Goal: Task Accomplishment & Management: Complete application form

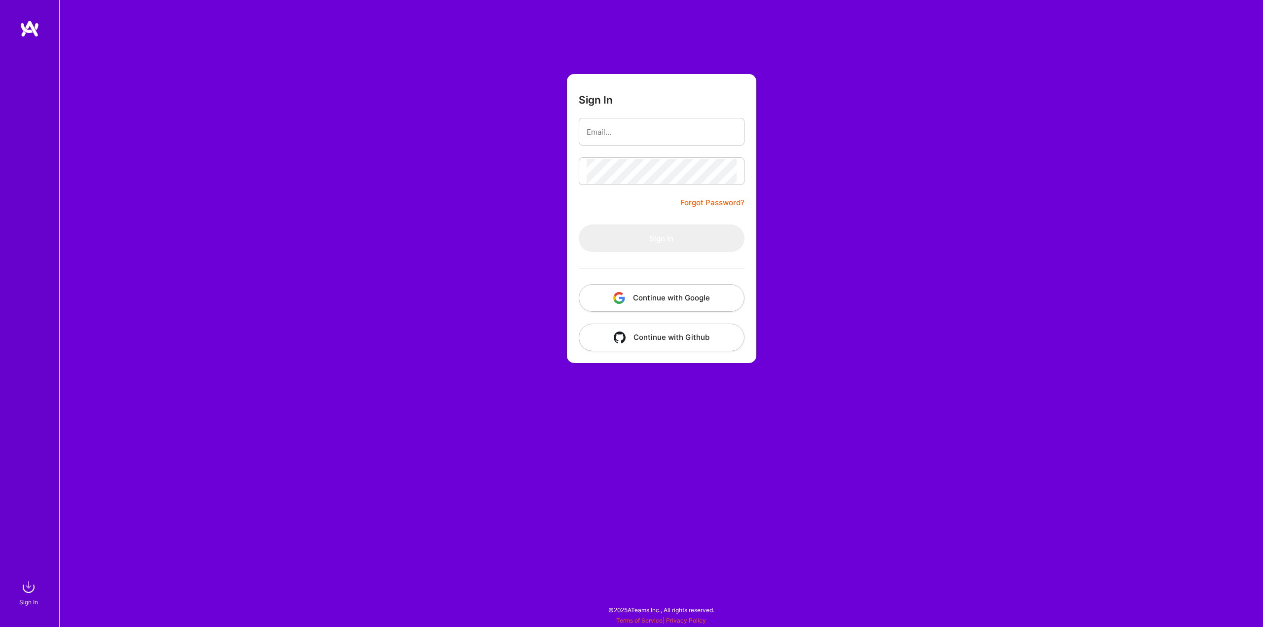
click at [671, 299] on button "Continue with Google" at bounding box center [662, 298] width 166 height 28
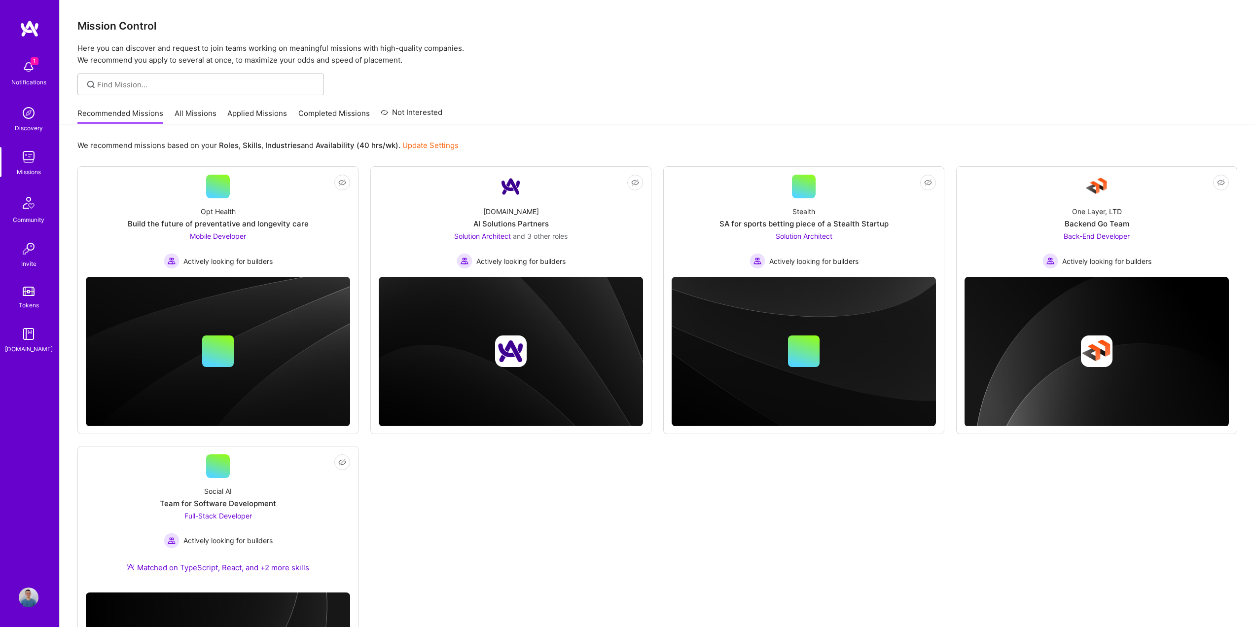
click at [47, 70] on div "1 Notifications" at bounding box center [28, 72] width 61 height 34
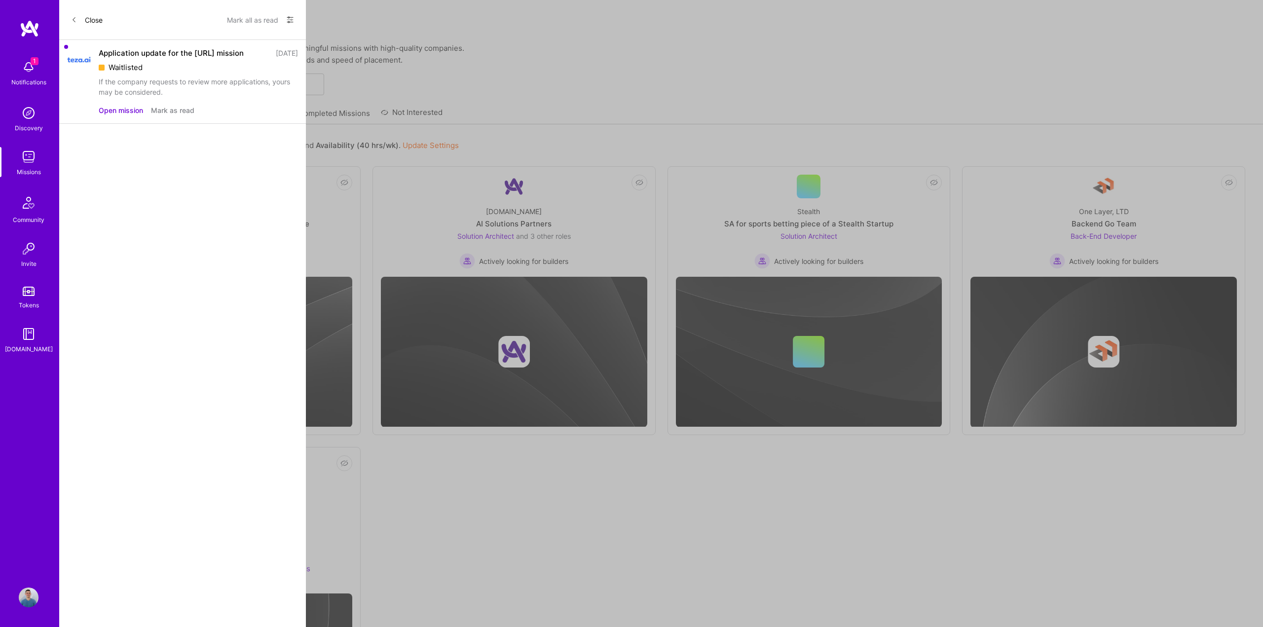
click at [170, 109] on button "Mark as read" at bounding box center [172, 110] width 43 height 10
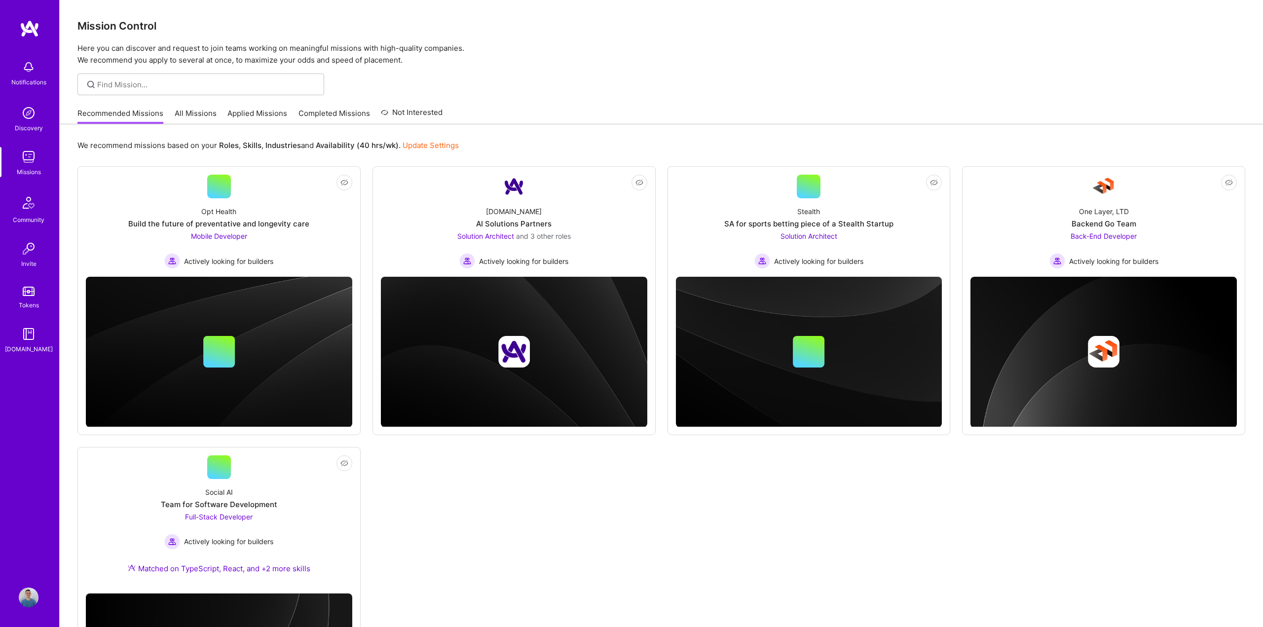
click at [541, 54] on div "Notifications Discovery Missions Community Invite Tokens [DOMAIN_NAME] Profile …" at bounding box center [631, 385] width 1263 height 770
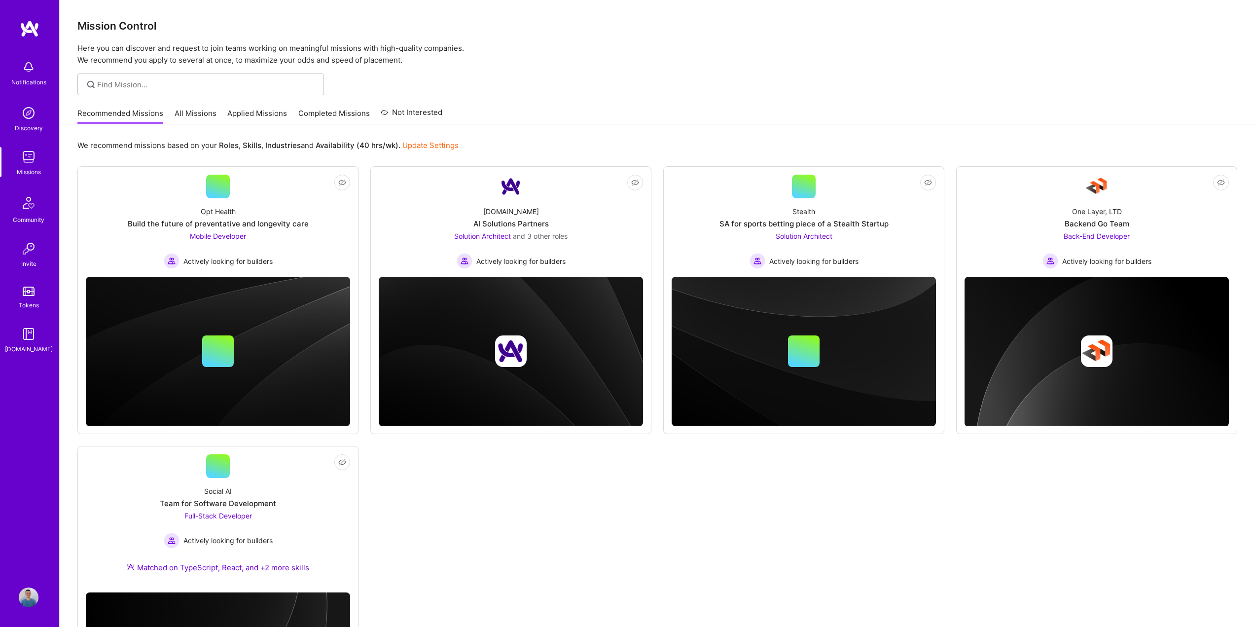
click at [260, 112] on link "Applied Missions" at bounding box center [257, 116] width 60 height 16
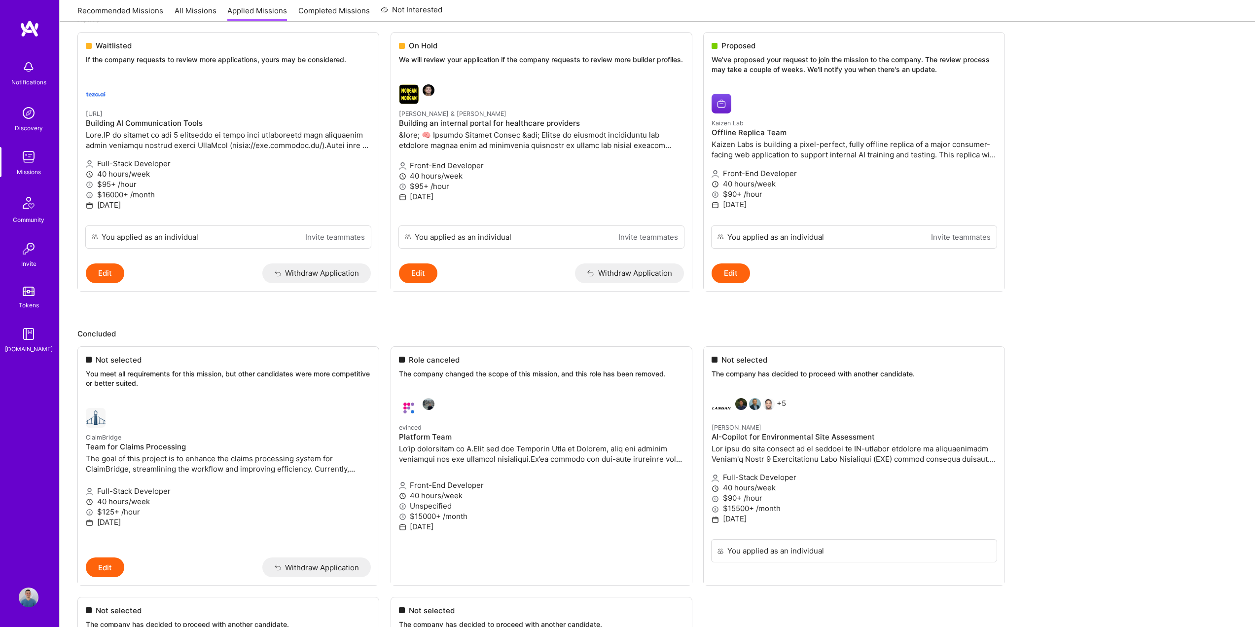
scroll to position [32, 0]
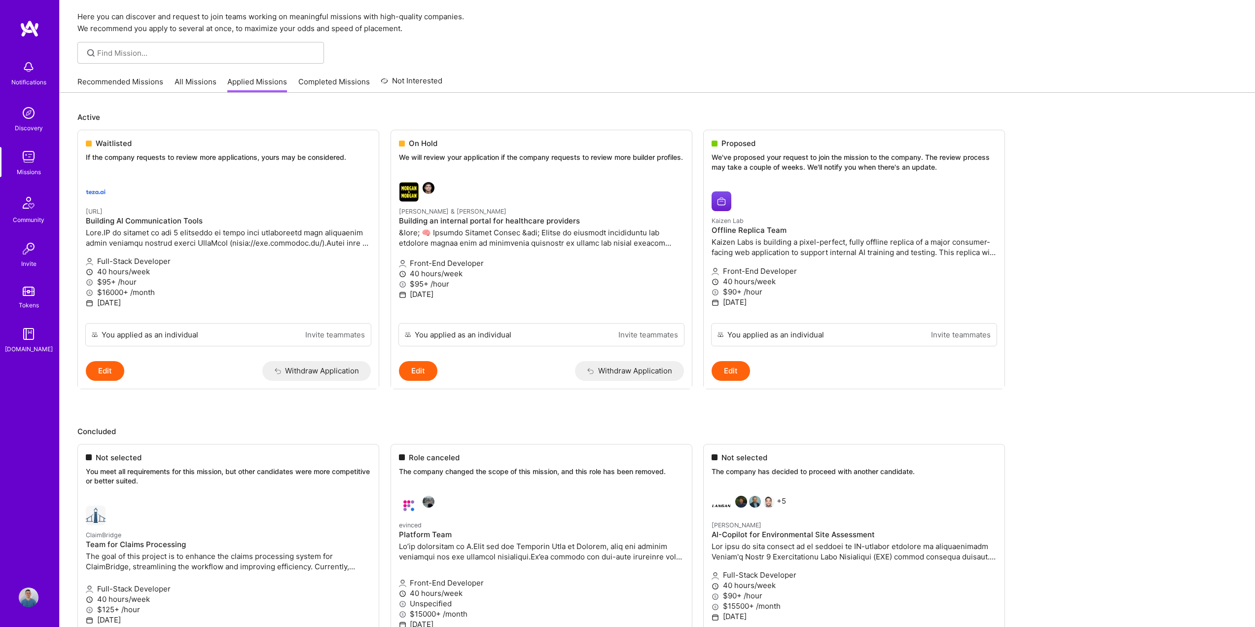
click at [95, 79] on link "Recommended Missions" at bounding box center [120, 84] width 86 height 16
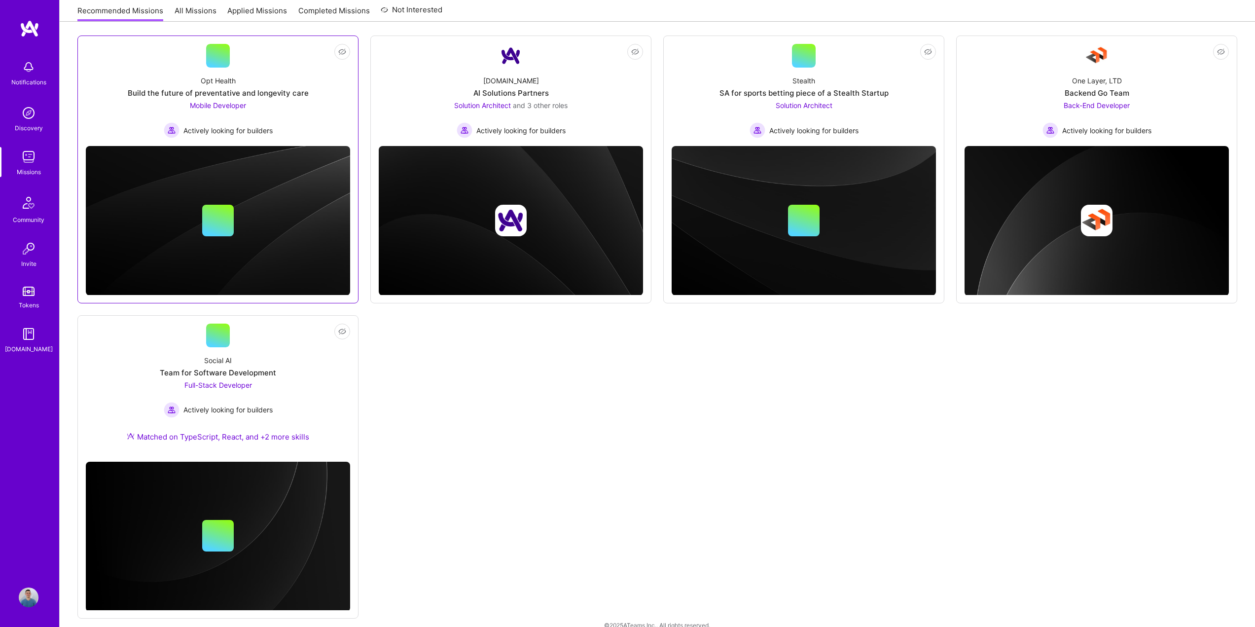
scroll to position [146, 0]
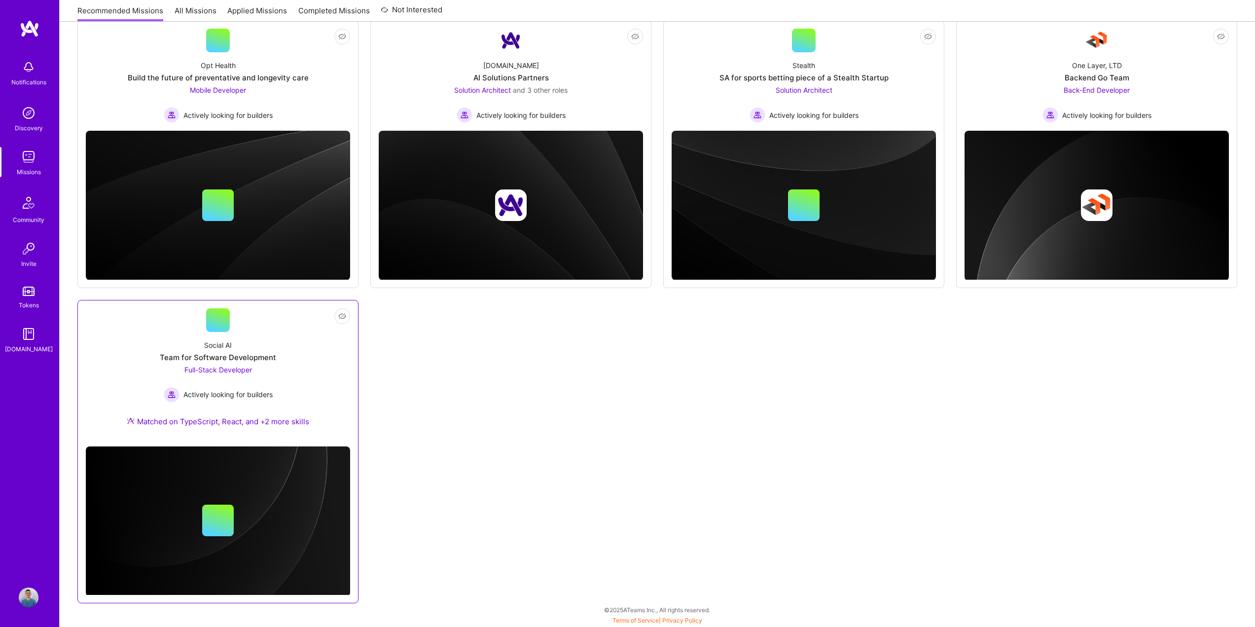
click at [318, 345] on div "Social AI Team for Software Development Full-Stack Developer Actively looking f…" at bounding box center [218, 385] width 264 height 107
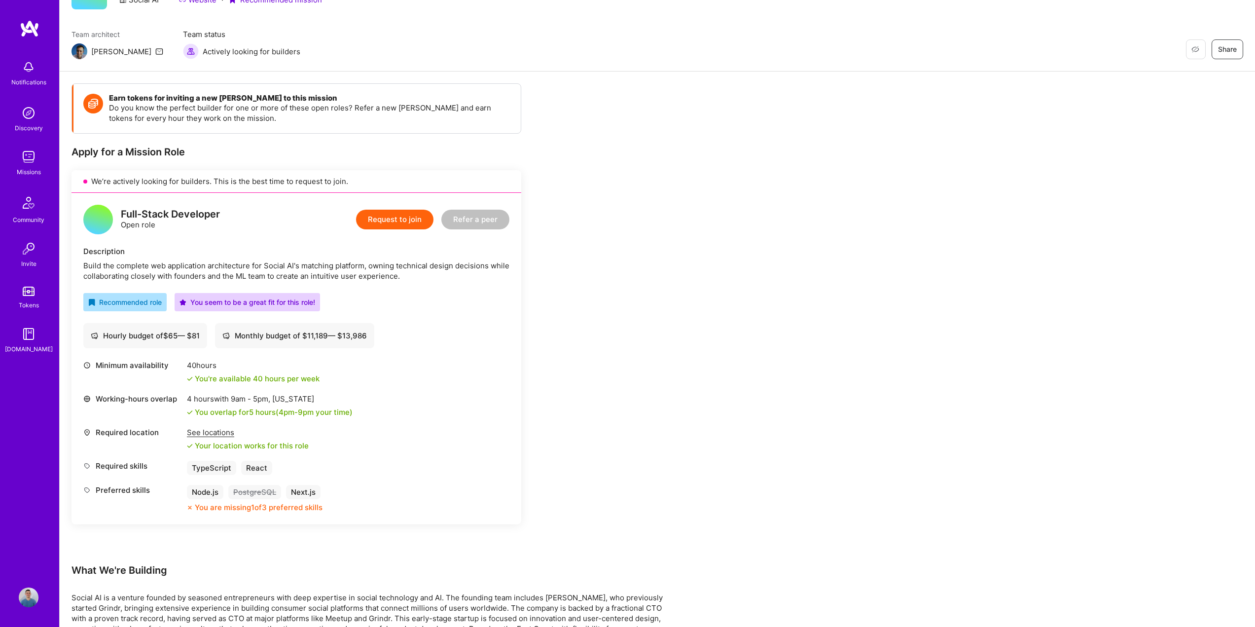
scroll to position [4, 0]
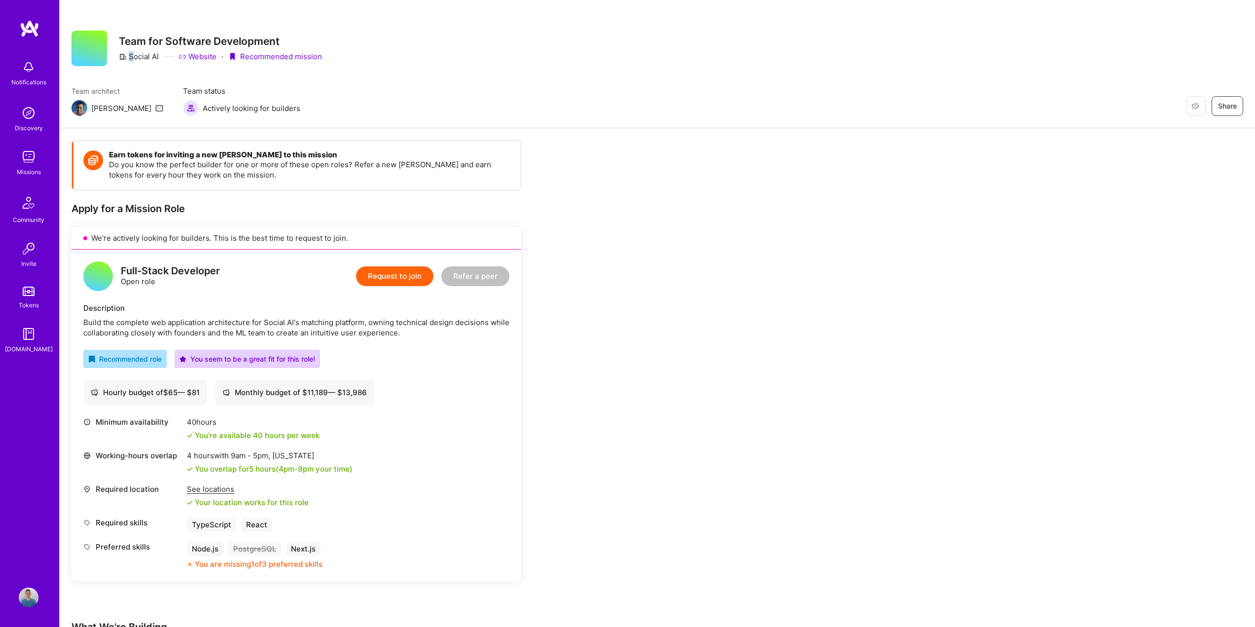
drag, startPoint x: 159, startPoint y: 55, endPoint x: 131, endPoint y: 59, distance: 28.4
click at [131, 59] on div "Social AI Website · Recommended mission" at bounding box center [220, 56] width 203 height 10
click at [133, 59] on div "Social AI" at bounding box center [139, 56] width 40 height 10
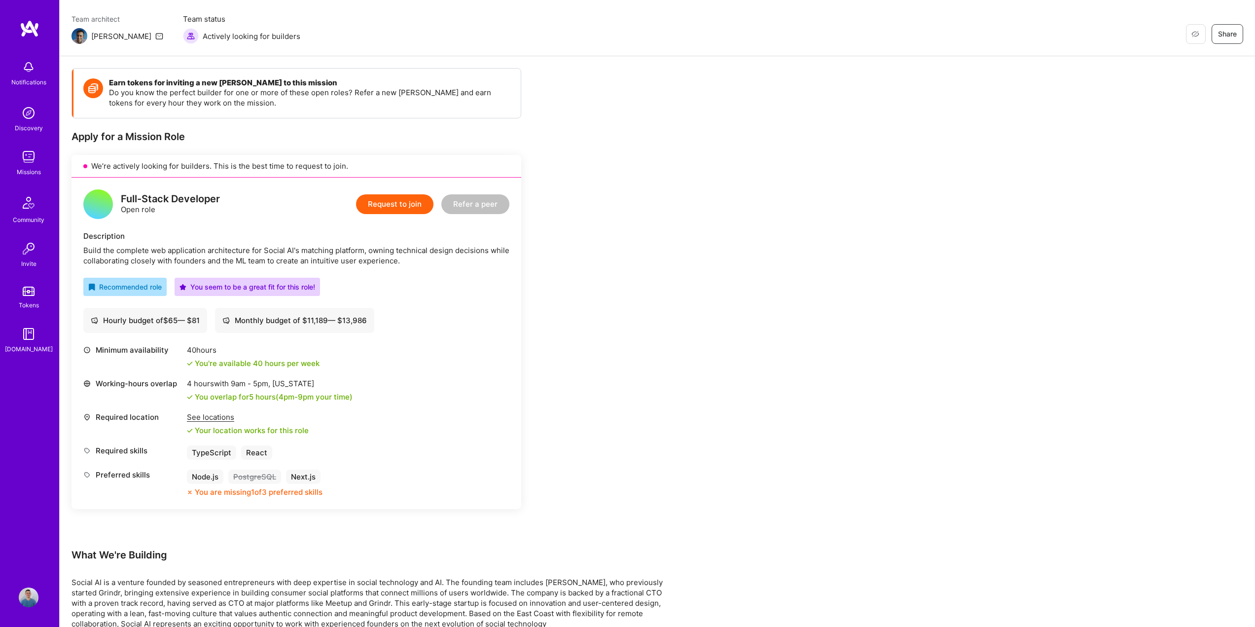
scroll to position [53, 0]
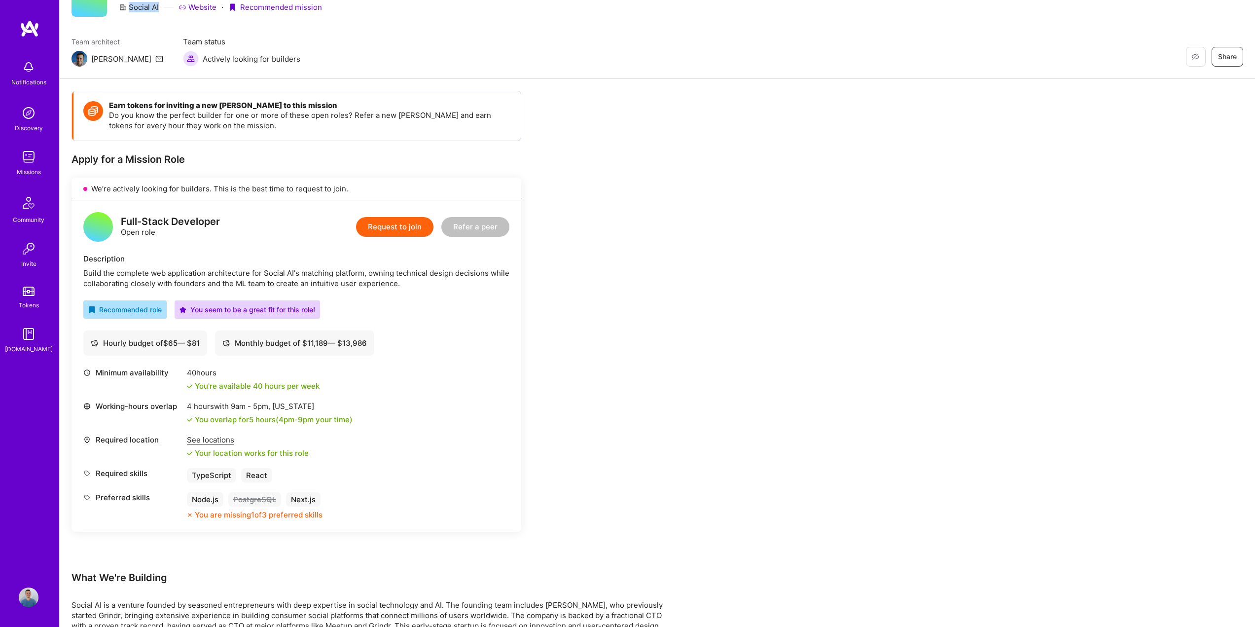
click at [409, 224] on button "Request to join" at bounding box center [394, 227] width 77 height 20
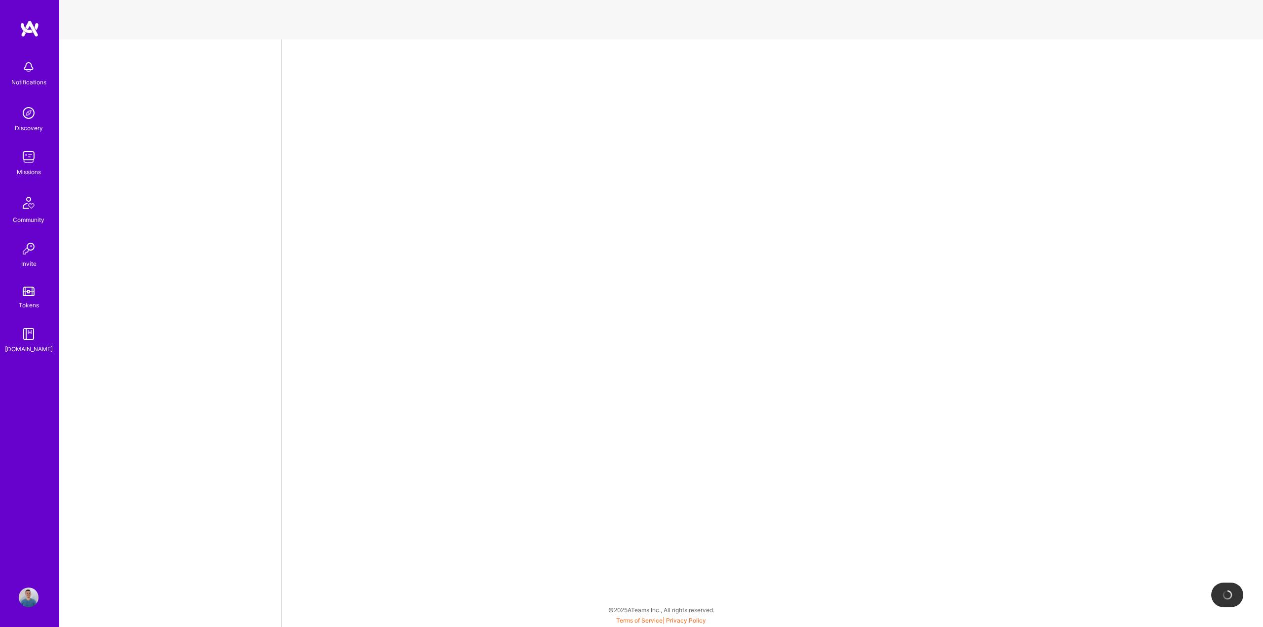
select select "RO"
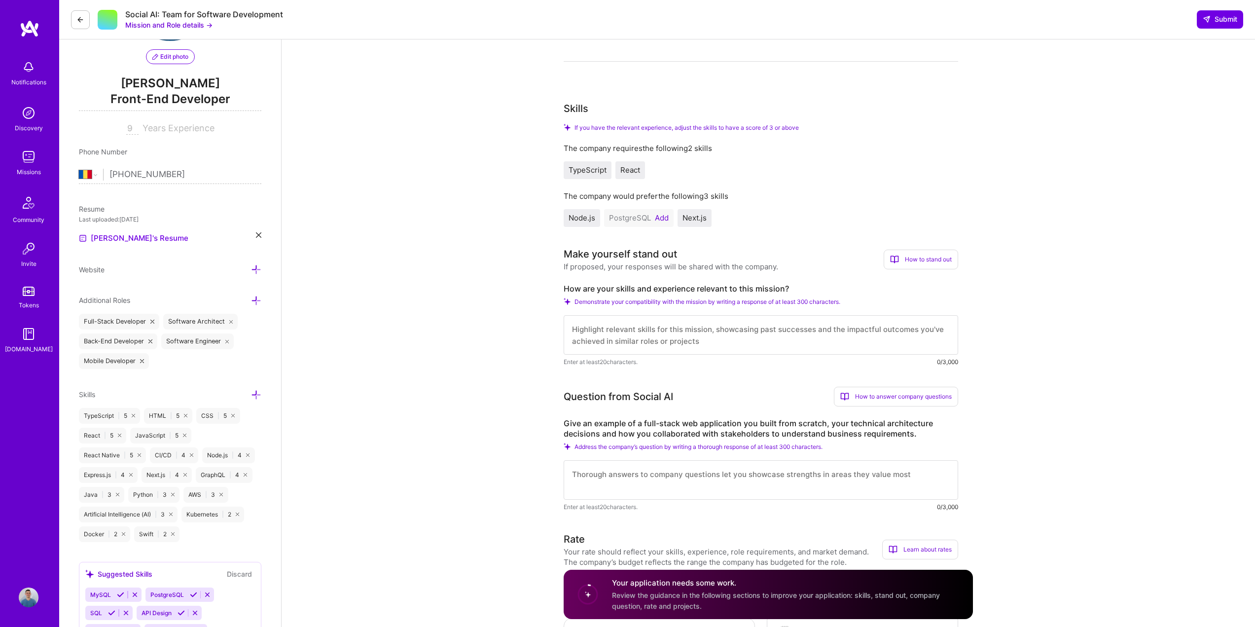
scroll to position [99, 0]
click at [660, 217] on button "Add" at bounding box center [662, 217] width 14 height 8
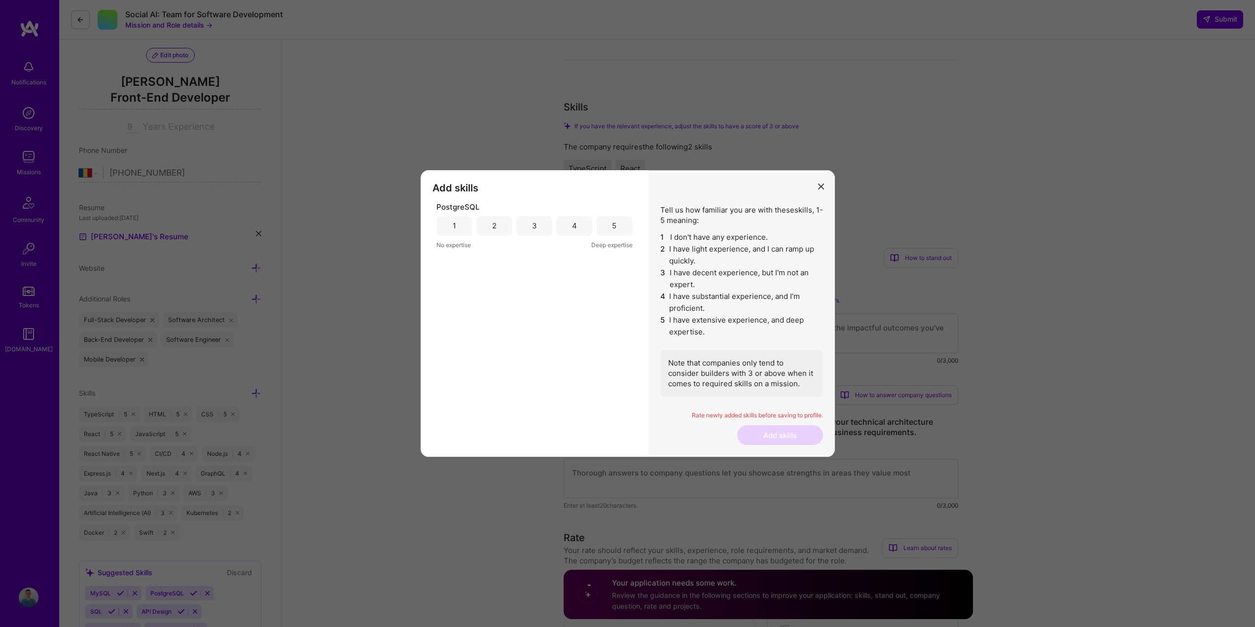
click at [507, 223] on div "2" at bounding box center [494, 226] width 36 height 20
click at [792, 431] on button "Add skills" at bounding box center [780, 435] width 86 height 20
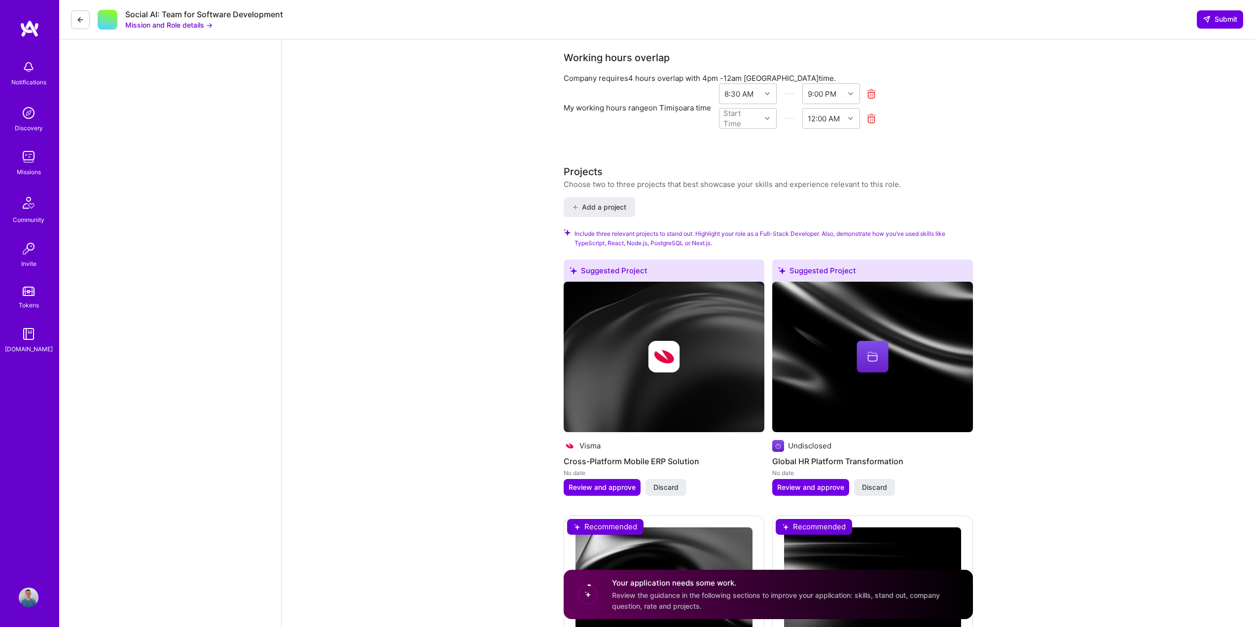
scroll to position [1250, 0]
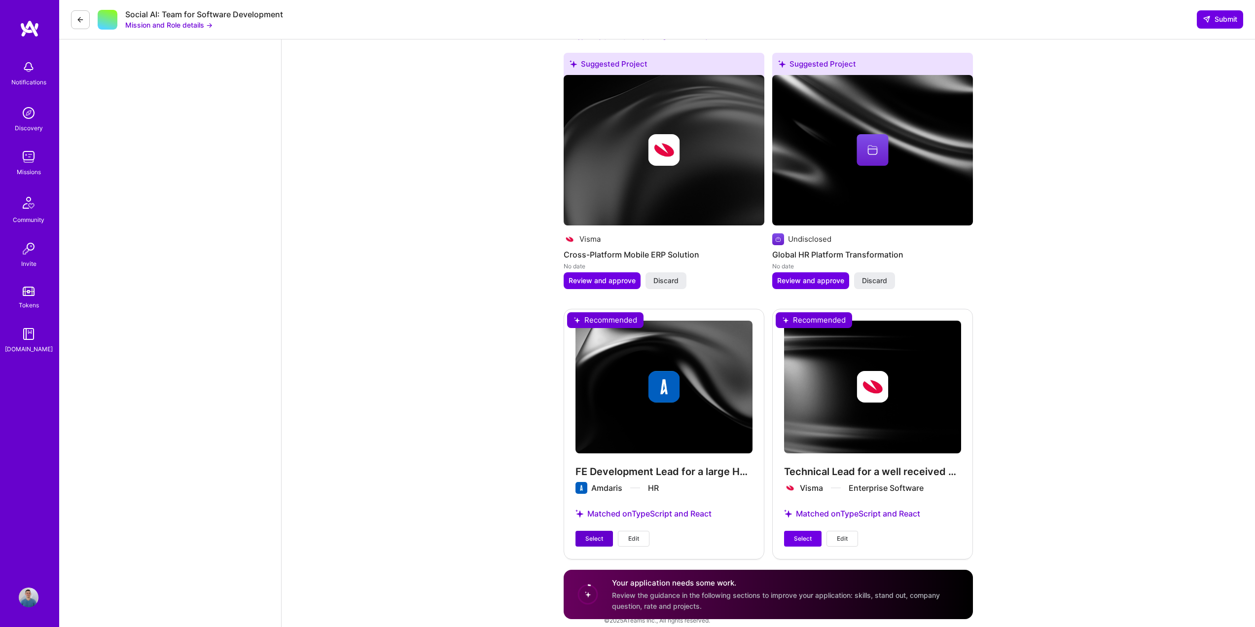
click at [609, 531] on button "Select" at bounding box center [594, 539] width 37 height 16
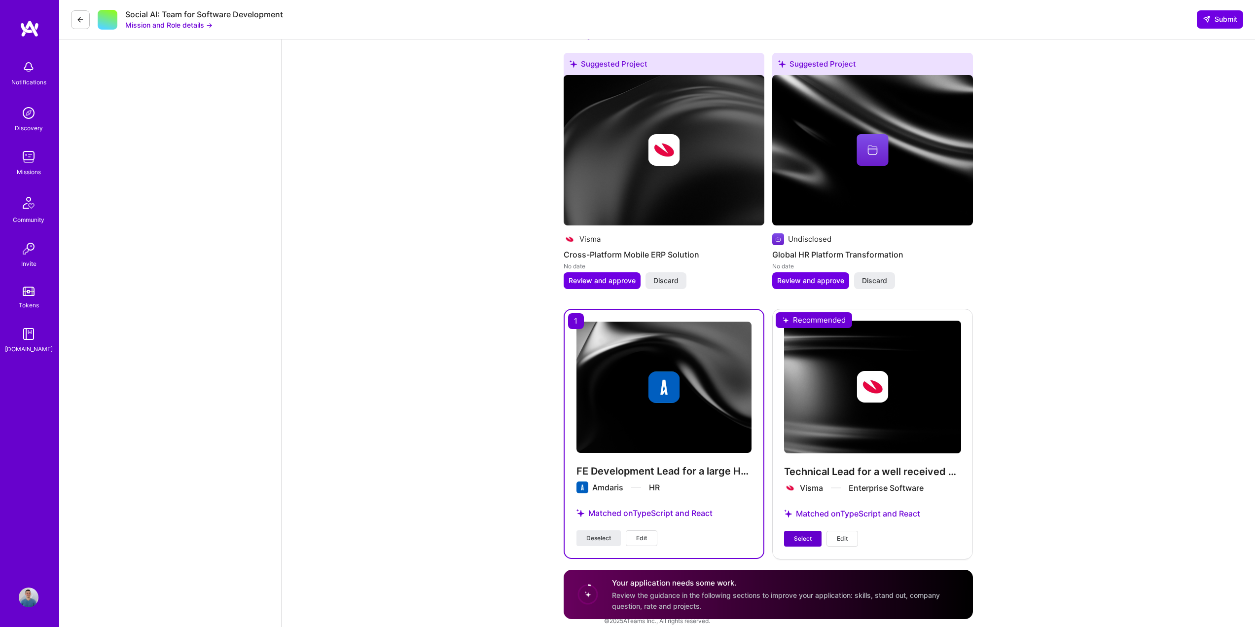
click at [793, 531] on button "Select" at bounding box center [802, 539] width 37 height 16
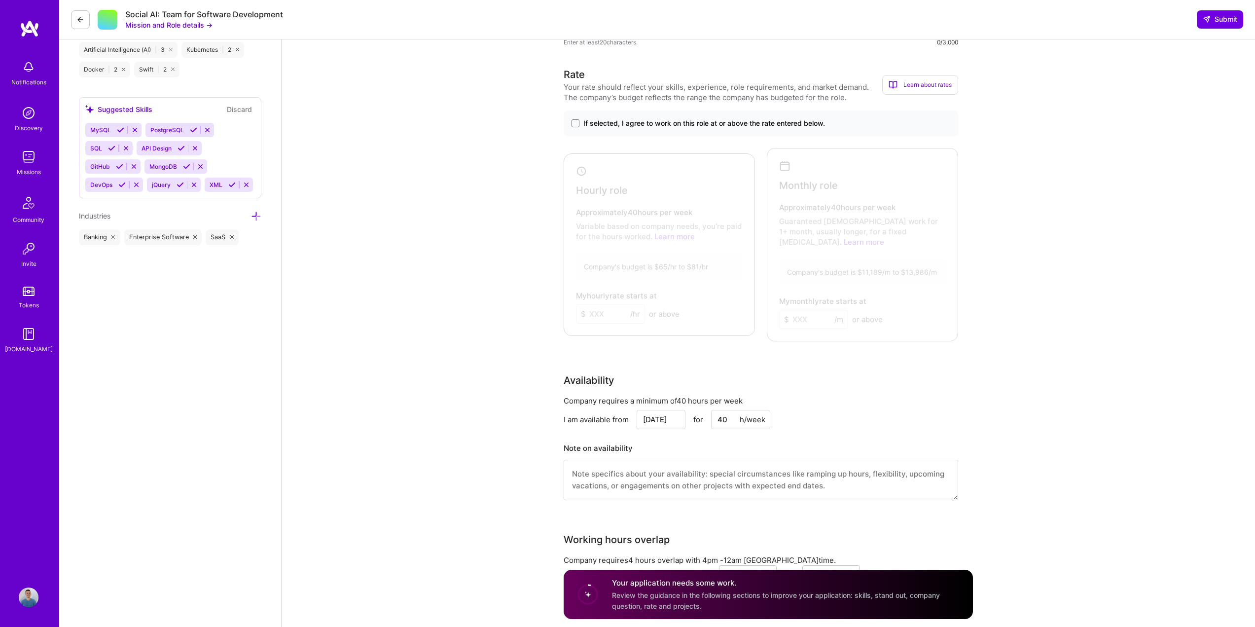
scroll to position [560, 0]
click at [573, 125] on span at bounding box center [576, 125] width 8 height 8
click at [0, 0] on input "If selected, I agree to work on this role at or above the rate entered below." at bounding box center [0, 0] width 0 height 0
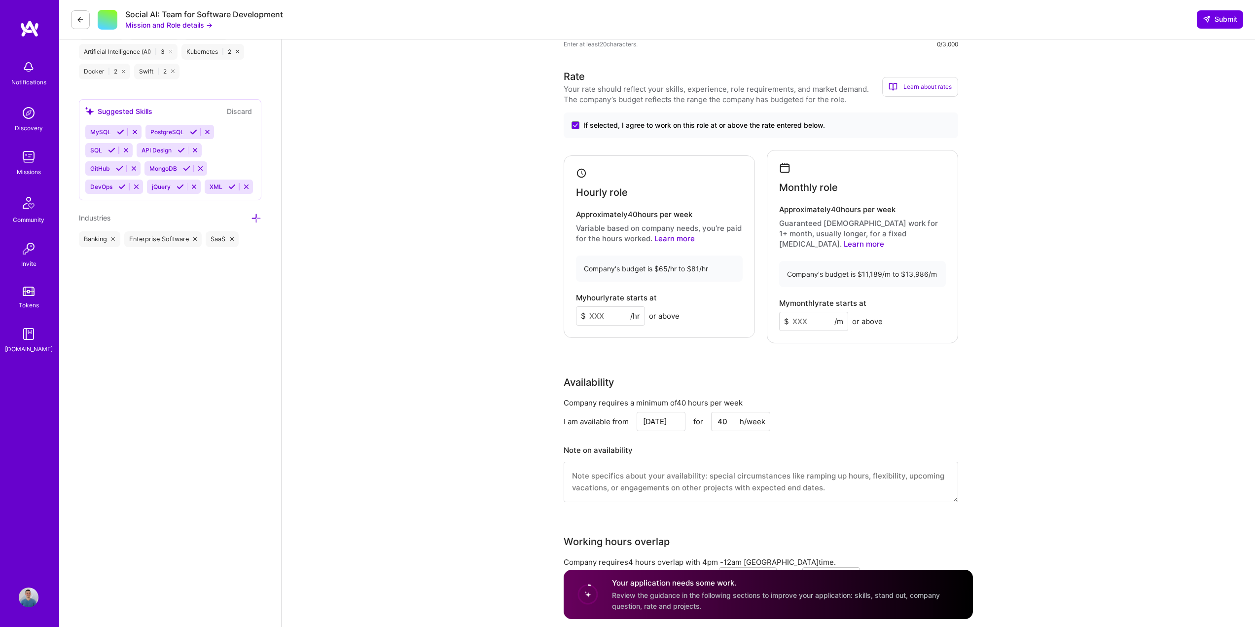
drag, startPoint x: 810, startPoint y: 308, endPoint x: 795, endPoint y: 308, distance: 15.8
click at [795, 312] on input at bounding box center [813, 321] width 69 height 19
click at [801, 312] on input at bounding box center [813, 321] width 69 height 19
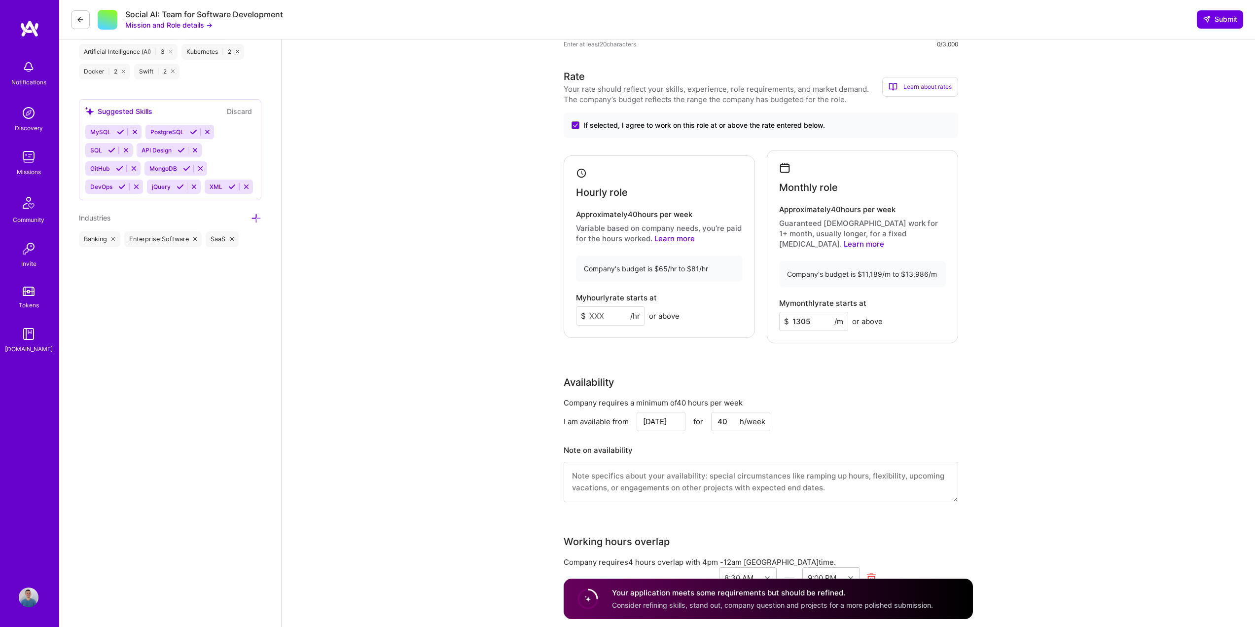
type input "130"
type input "5"
type input "13500"
click at [1021, 284] on div "Full-Stack Developer role description Build the complete web application archit…" at bounding box center [769, 400] width 974 height 1840
click at [602, 316] on input at bounding box center [610, 315] width 69 height 19
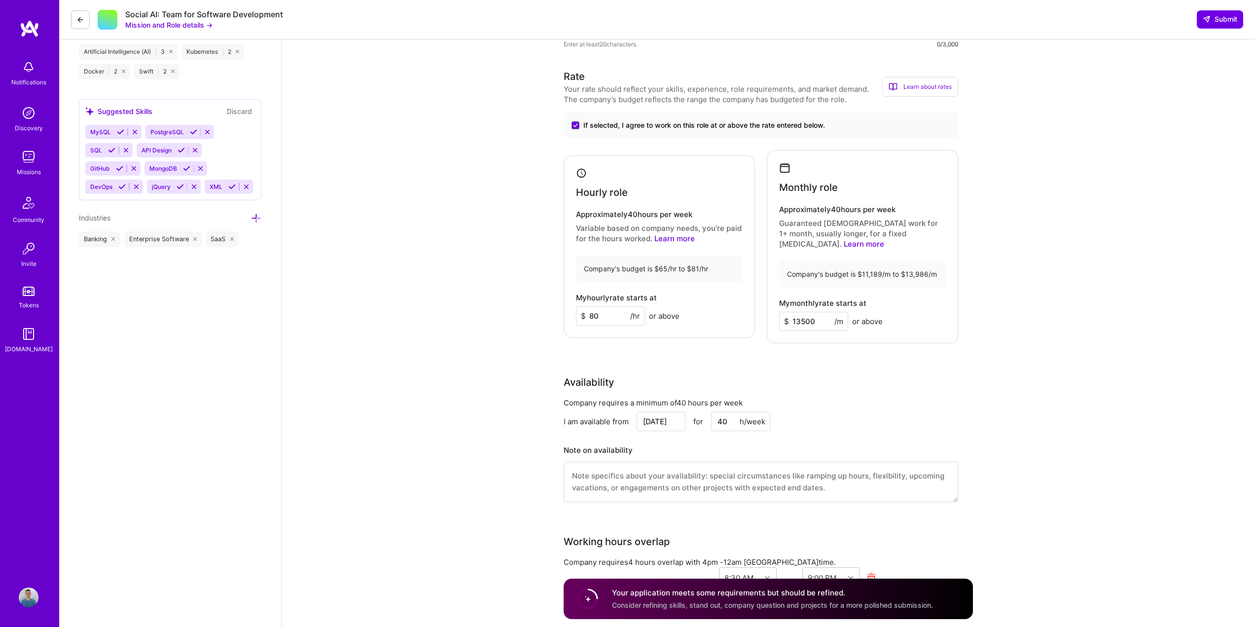
type input "80"
drag, startPoint x: 1072, startPoint y: 151, endPoint x: 1009, endPoint y: 0, distance: 163.1
click at [1070, 149] on div "Full-Stack Developer role description Build the complete web application archit…" at bounding box center [769, 400] width 974 height 1840
click at [1038, 262] on div "Full-Stack Developer role description Build the complete web application archit…" at bounding box center [769, 400] width 974 height 1840
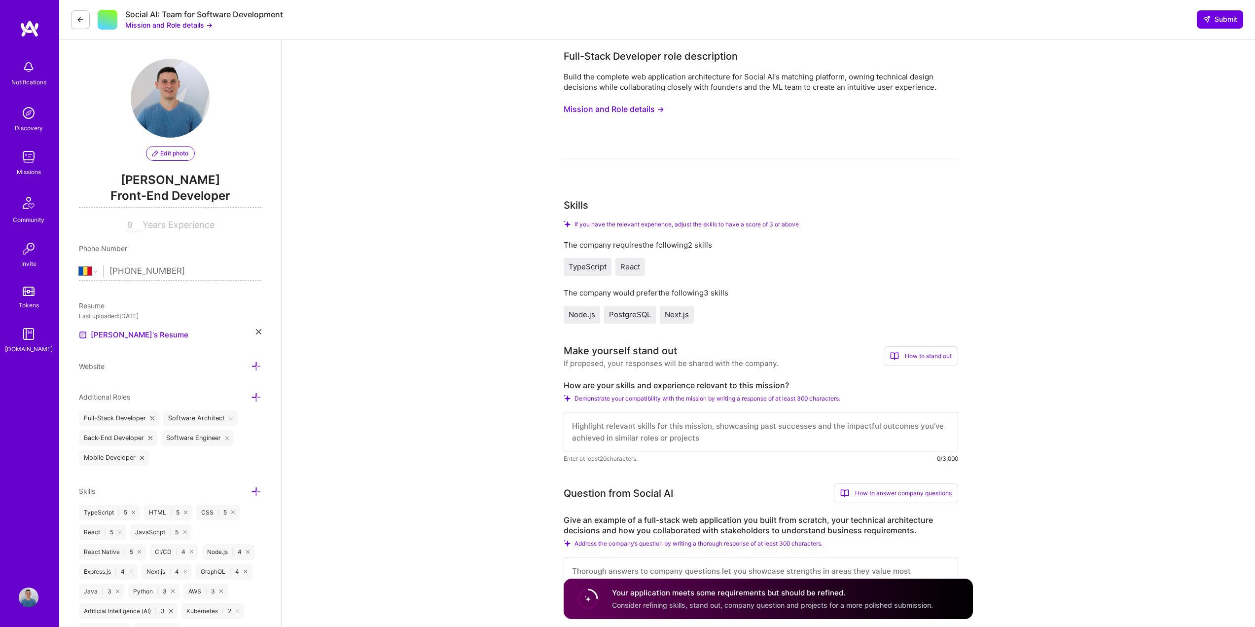
scroll to position [0, 0]
click at [640, 113] on button "Mission and Role details →" at bounding box center [614, 110] width 101 height 18
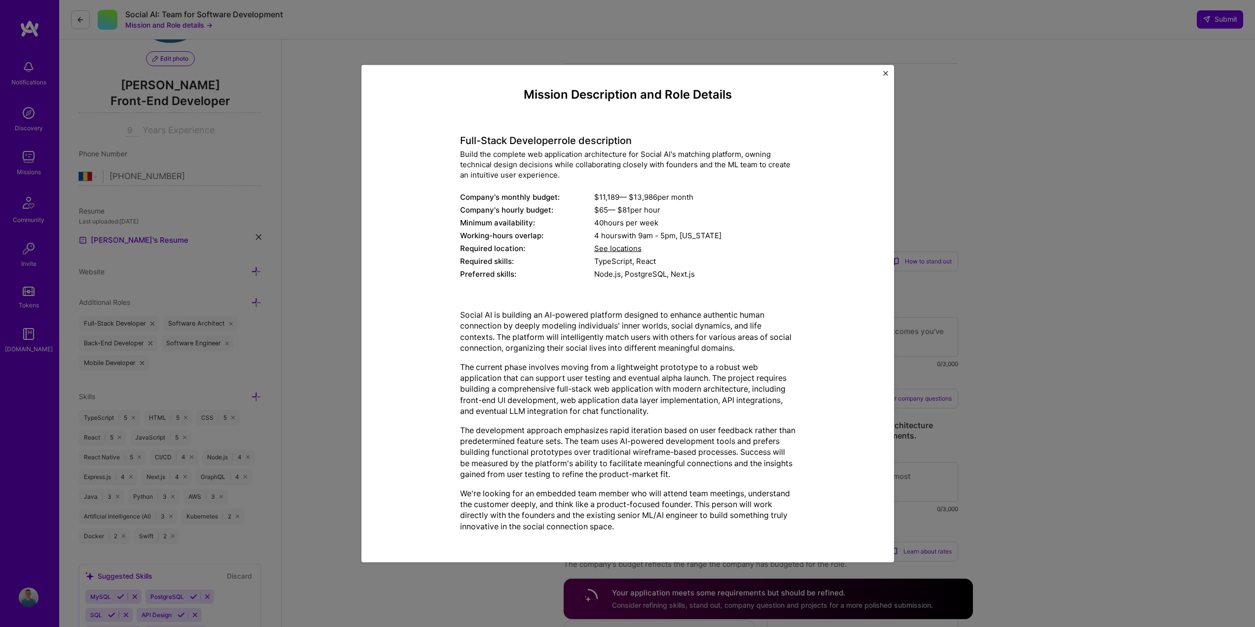
scroll to position [99, 0]
click at [885, 76] on button "Close" at bounding box center [885, 76] width 5 height 10
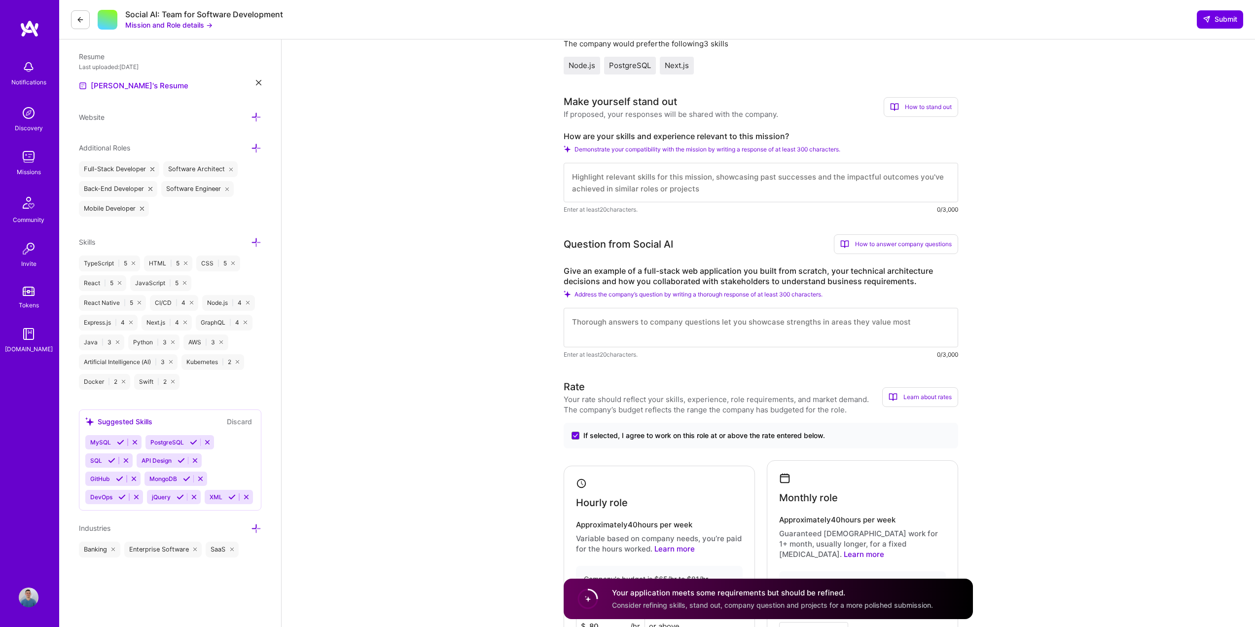
scroll to position [296, 0]
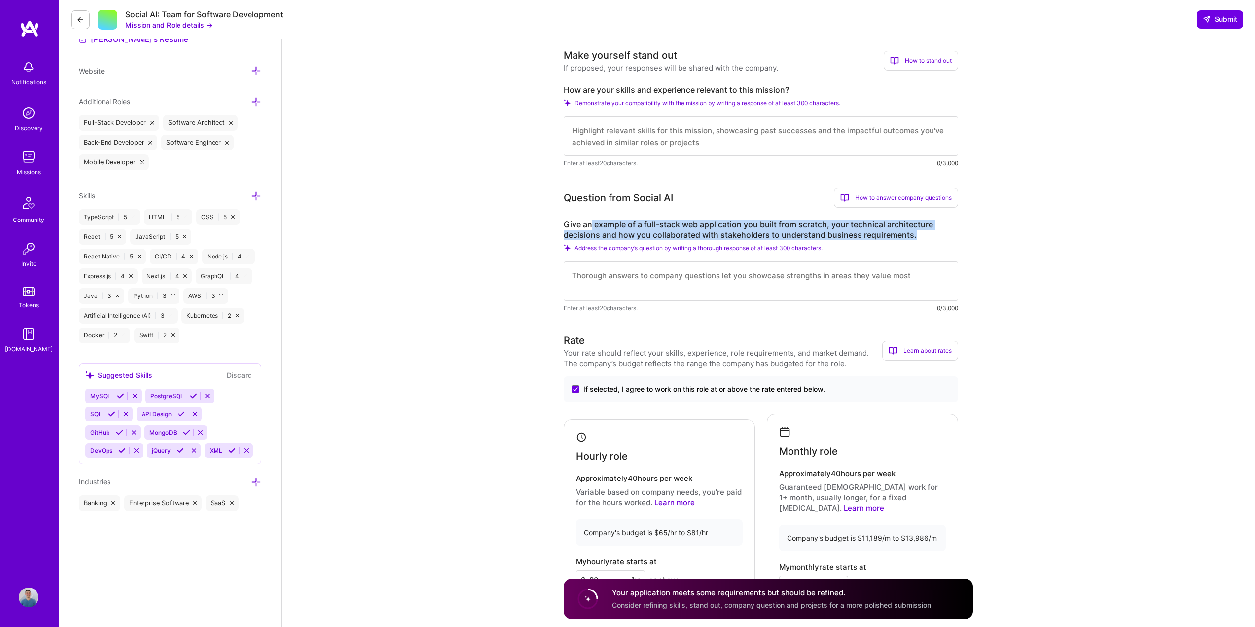
drag, startPoint x: 590, startPoint y: 217, endPoint x: 920, endPoint y: 235, distance: 330.9
click at [920, 235] on div "Question from Social AI How to answer company questions Mastering company quest…" at bounding box center [761, 250] width 395 height 125
click at [917, 238] on label "Give an example of a full-stack web application you built from scratch, your te…" at bounding box center [761, 229] width 395 height 21
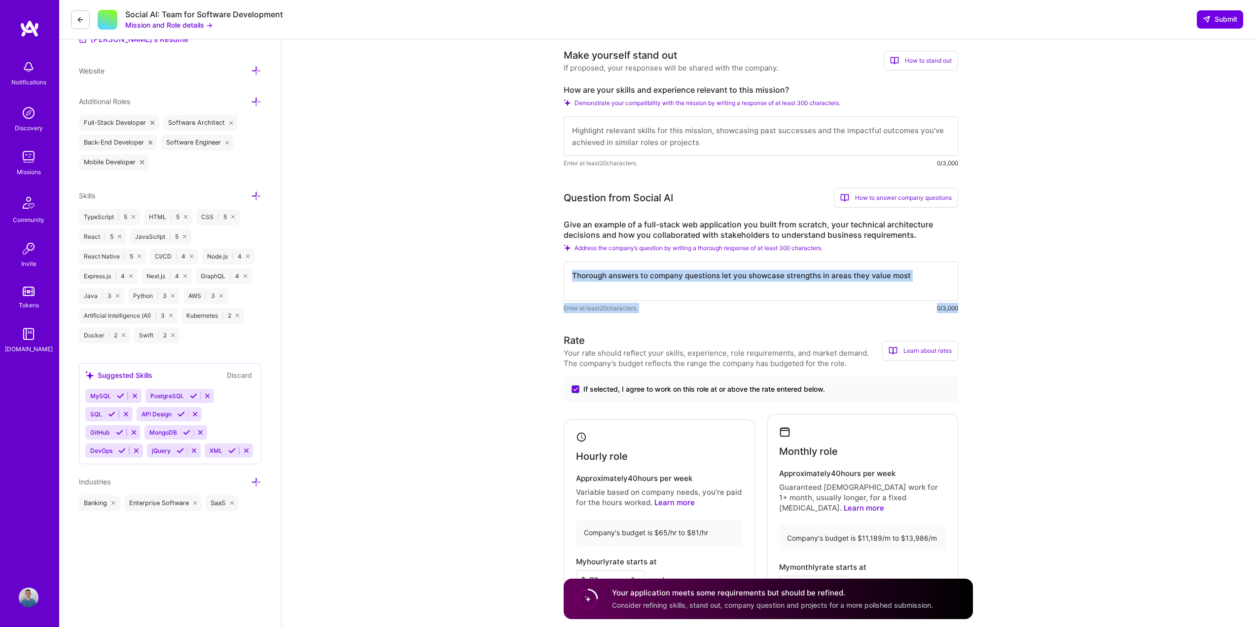
drag, startPoint x: 962, startPoint y: 310, endPoint x: 924, endPoint y: 301, distance: 38.9
click at [924, 307] on div "Enter at least 20 characters. 0/3,000" at bounding box center [761, 308] width 395 height 10
click at [903, 204] on div "How to answer company questions" at bounding box center [896, 198] width 124 height 20
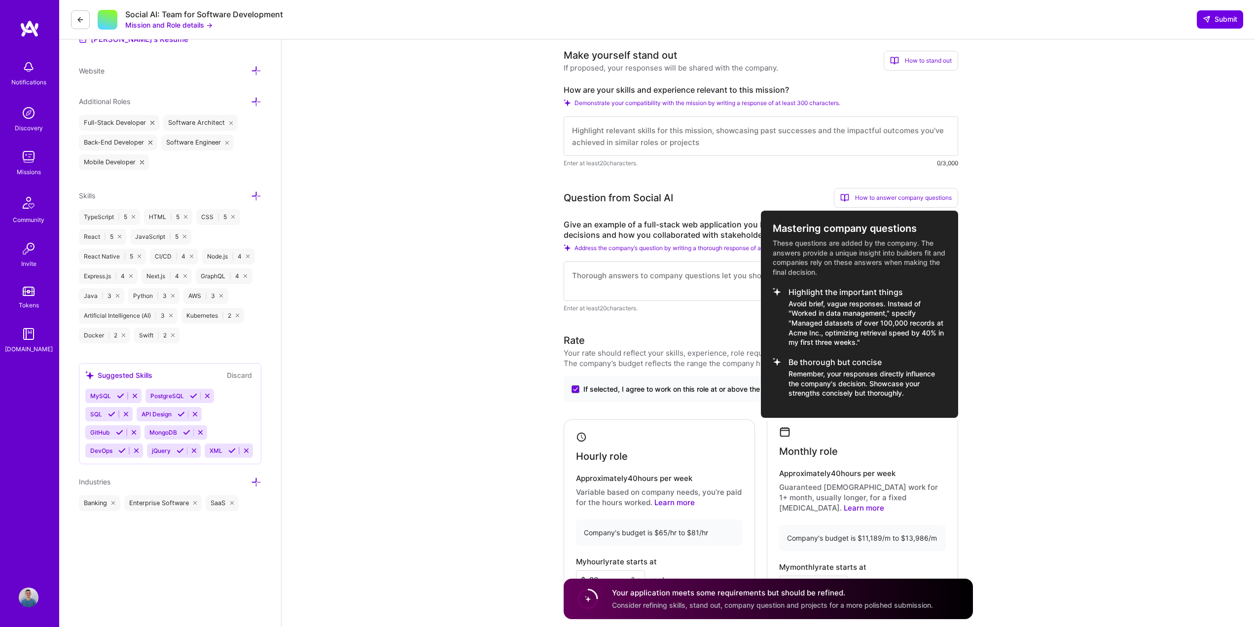
click at [1100, 244] on div at bounding box center [627, 313] width 1255 height 627
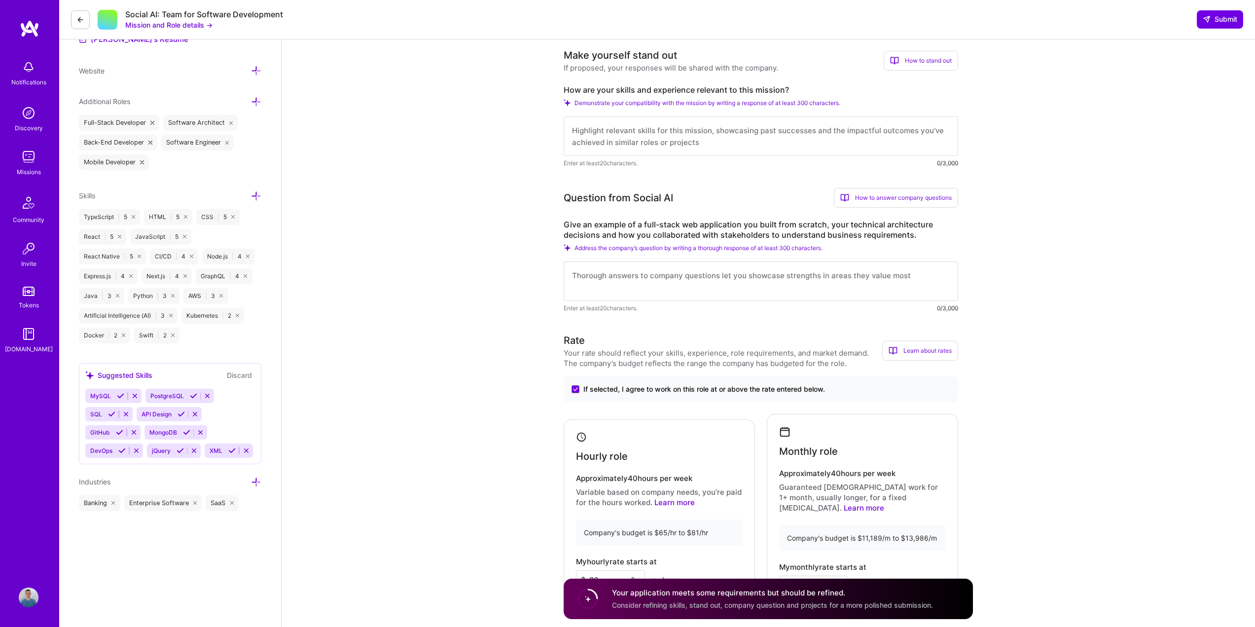
click at [904, 145] on textarea at bounding box center [761, 135] width 395 height 39
click at [678, 147] on textarea at bounding box center [761, 135] width 395 height 39
paste textarea "I’m a full stack engineer with 10 years of experience and a strong front-end fo…"
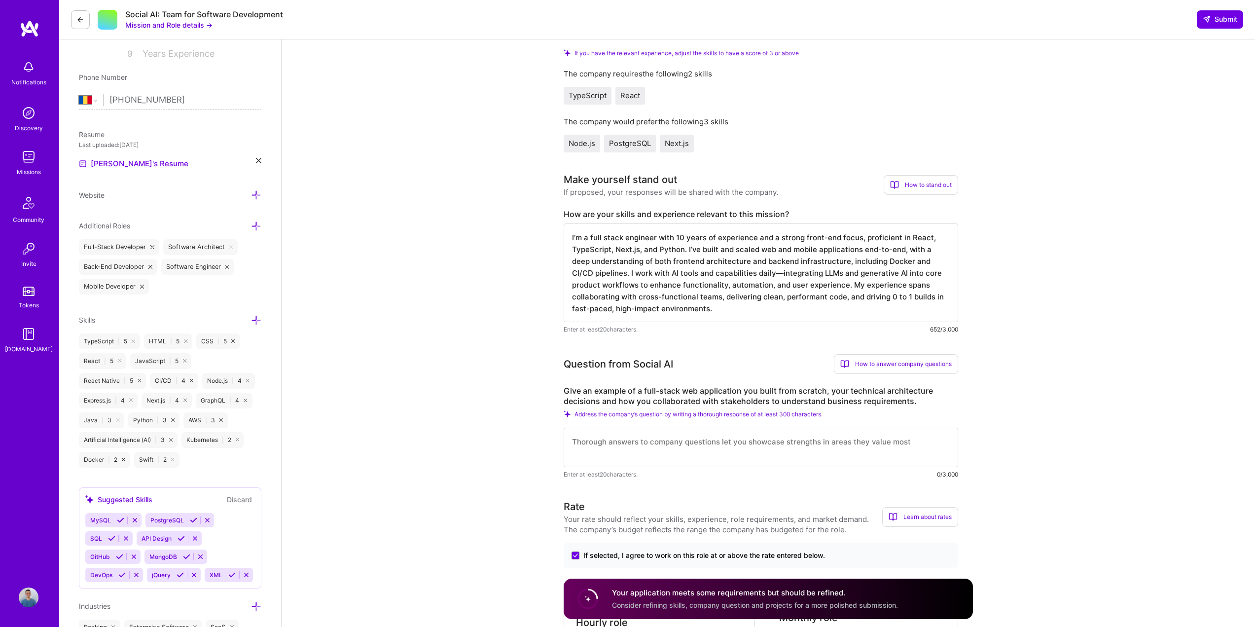
scroll to position [148, 0]
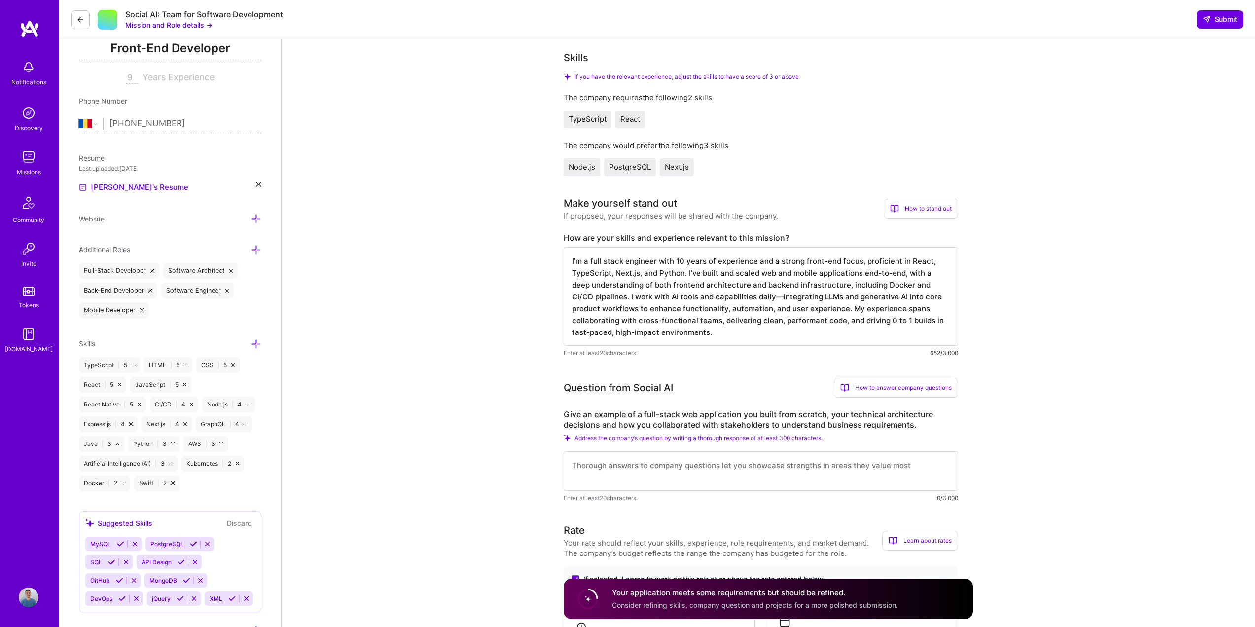
click at [668, 274] on textarea "I’m a full stack engineer with 10 years of experience and a strong front-end fo…" at bounding box center [761, 296] width 395 height 99
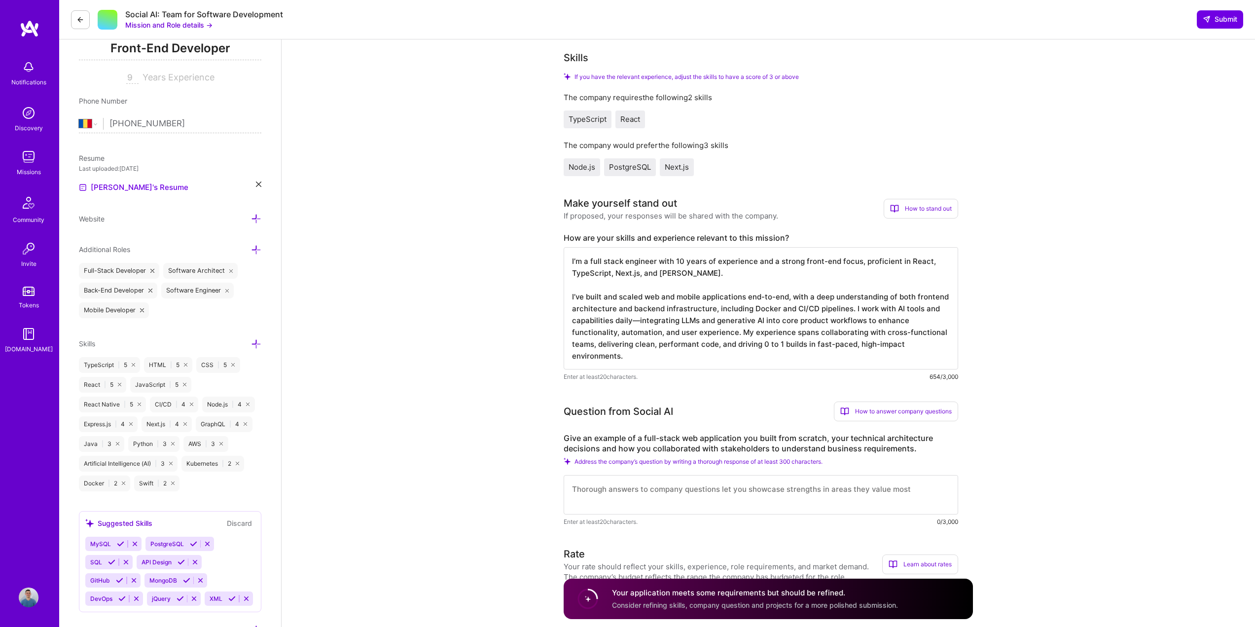
click at [712, 308] on textarea "I’m a full stack engineer with 10 years of experience and a strong front-end fo…" at bounding box center [761, 308] width 395 height 122
click at [658, 310] on textarea "I’m a full stack engineer with 10 years of experience and a strong front-end fo…" at bounding box center [761, 308] width 395 height 122
click at [629, 309] on textarea "I’m a full stack engineer with 10 years of experience and a strong front-end fo…" at bounding box center [761, 308] width 395 height 122
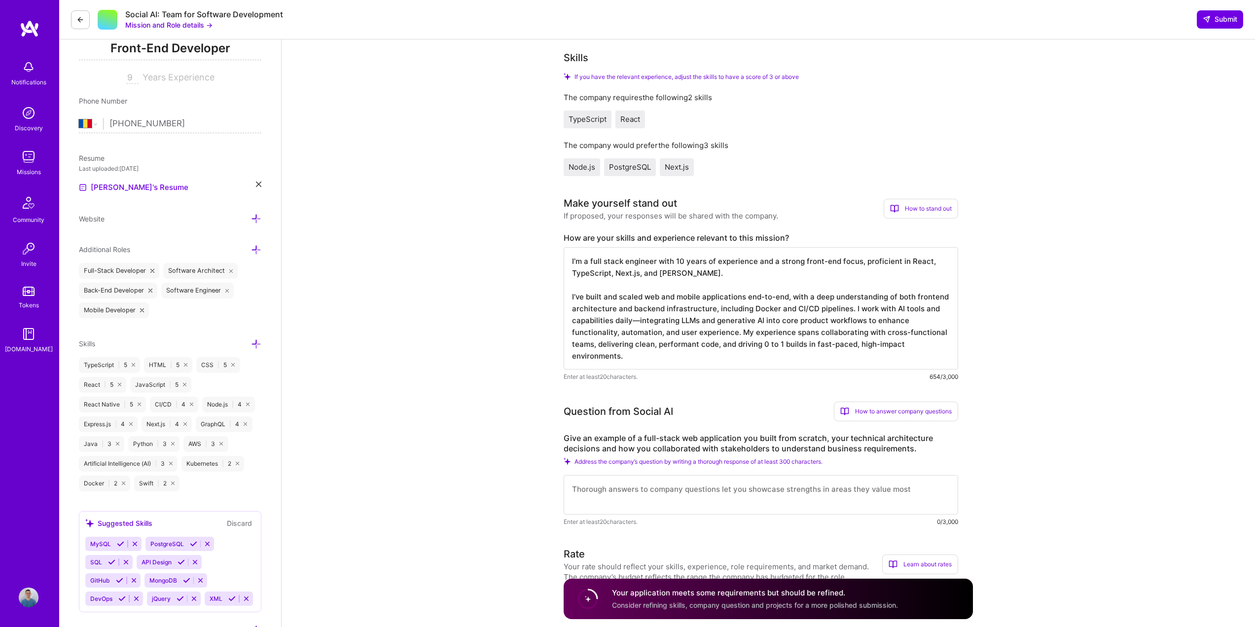
click at [629, 309] on textarea "I’m a full stack engineer with 10 years of experience and a strong front-end fo…" at bounding box center [761, 308] width 395 height 122
click at [663, 309] on textarea "I’m a full stack engineer with 10 years of experience and a strong front-end fo…" at bounding box center [761, 308] width 395 height 122
drag, startPoint x: 697, startPoint y: 309, endPoint x: 832, endPoint y: 310, distance: 134.7
click at [832, 310] on textarea "I’m a full stack engineer with 10 years of experience and a strong front-end fo…" at bounding box center [761, 308] width 395 height 122
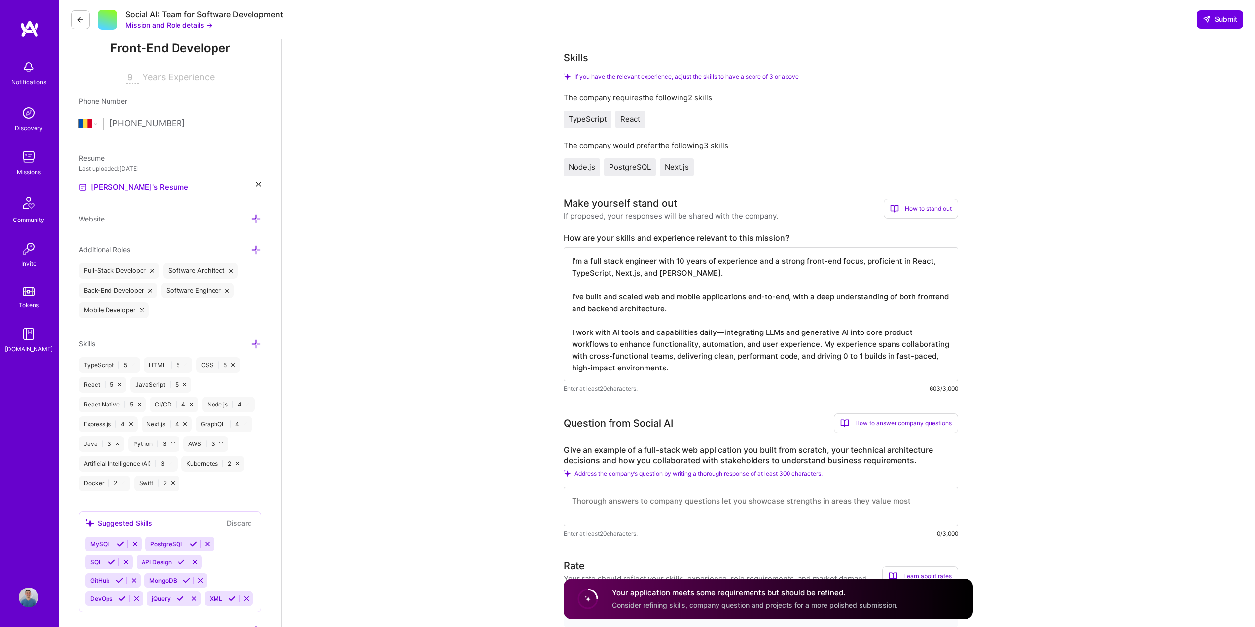
click at [721, 333] on textarea "I’m a full stack engineer with 10 years of experience and a strong front-end fo…" at bounding box center [761, 314] width 395 height 134
click at [769, 330] on textarea "I’m a full stack engineer with 10 years of experience and a strong front-end fo…" at bounding box center [761, 314] width 395 height 134
click at [820, 345] on textarea "I’m a full stack engineer with 10 years of experience and a strong front-end fo…" at bounding box center [761, 314] width 395 height 134
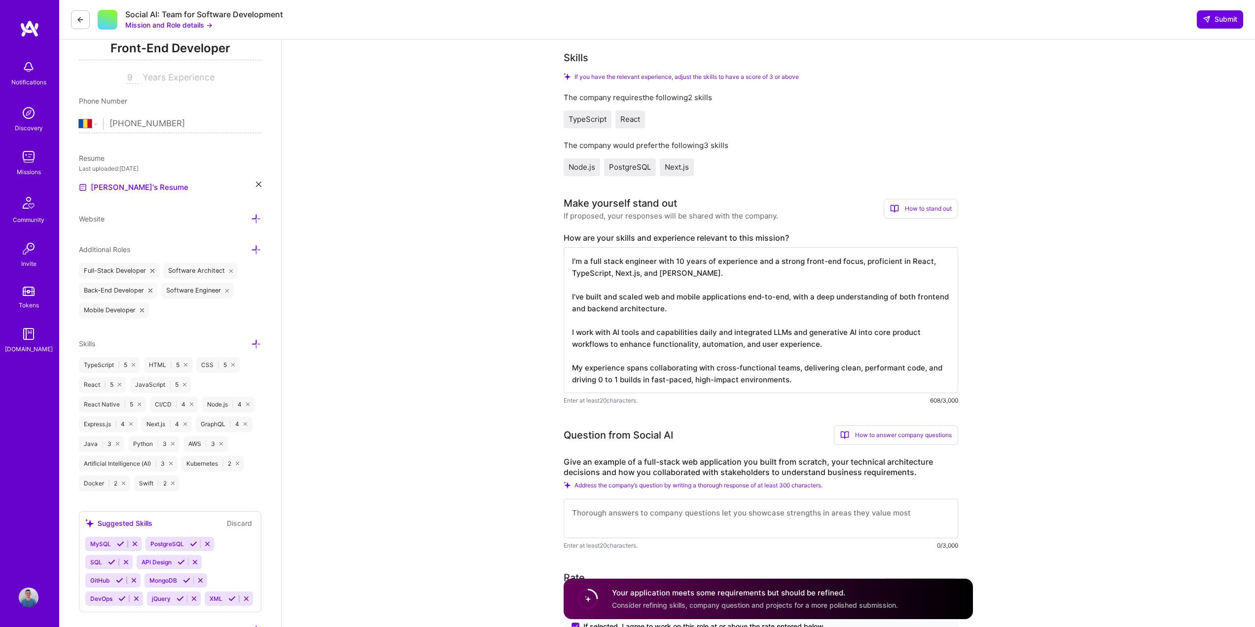
scroll to position [1, 0]
click at [838, 378] on textarea "I’m a full stack engineer with 10 years of experience and a strong front-end fo…" at bounding box center [761, 320] width 395 height 146
click at [840, 380] on textarea "I’m a full stack engineer with 10 years of experience and a strong front-end fo…" at bounding box center [761, 320] width 395 height 146
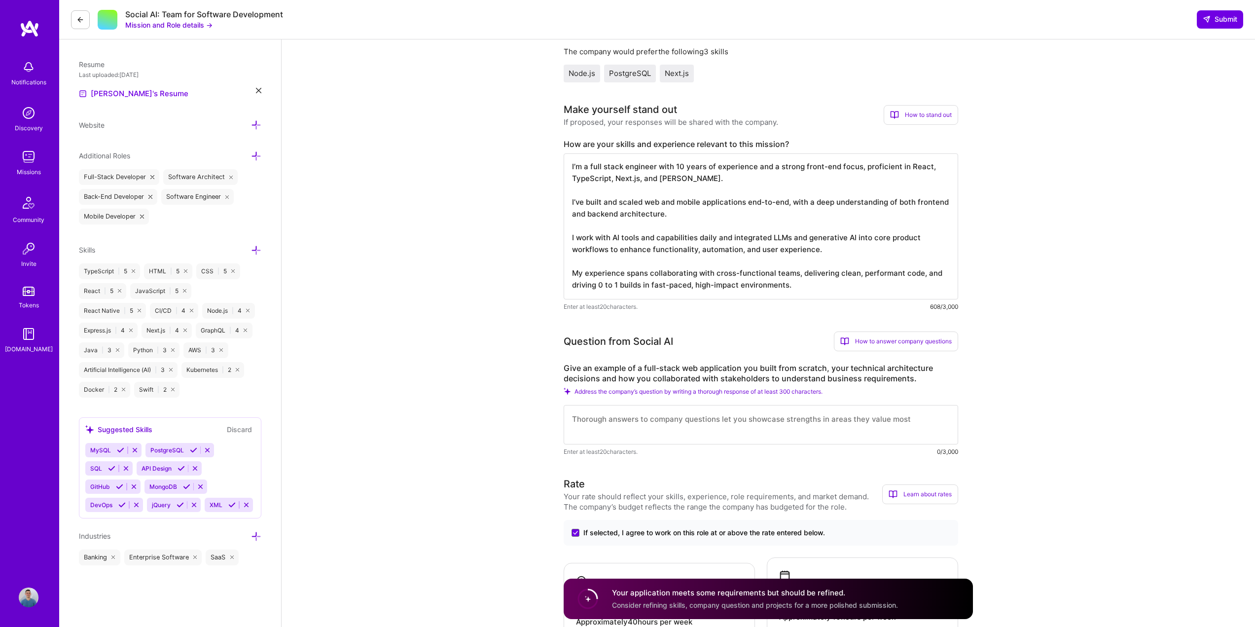
scroll to position [247, 0]
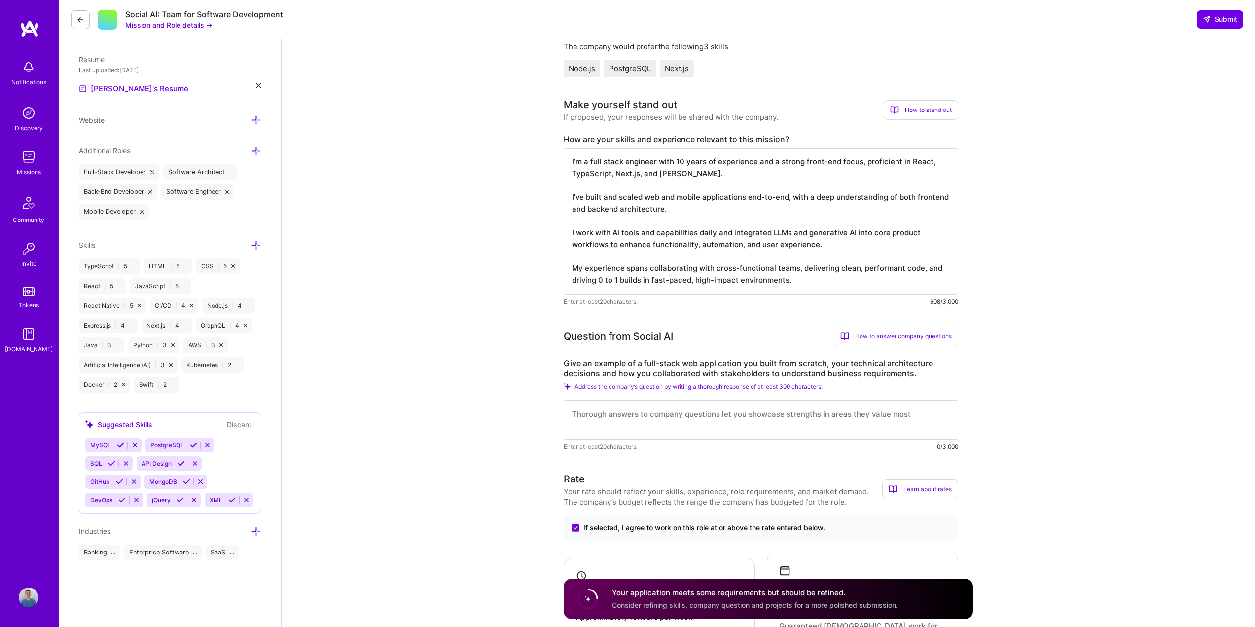
click at [830, 289] on textarea "I’m a full stack engineer with 10 years of experience and a strong front-end fo…" at bounding box center [761, 221] width 395 height 146
drag, startPoint x: 691, startPoint y: 281, endPoint x: 740, endPoint y: 282, distance: 48.9
click at [740, 282] on textarea "I’m a full stack engineer with 10 years of experience and a strong front-end fo…" at bounding box center [761, 221] width 395 height 146
drag, startPoint x: 754, startPoint y: 284, endPoint x: 561, endPoint y: 146, distance: 237.6
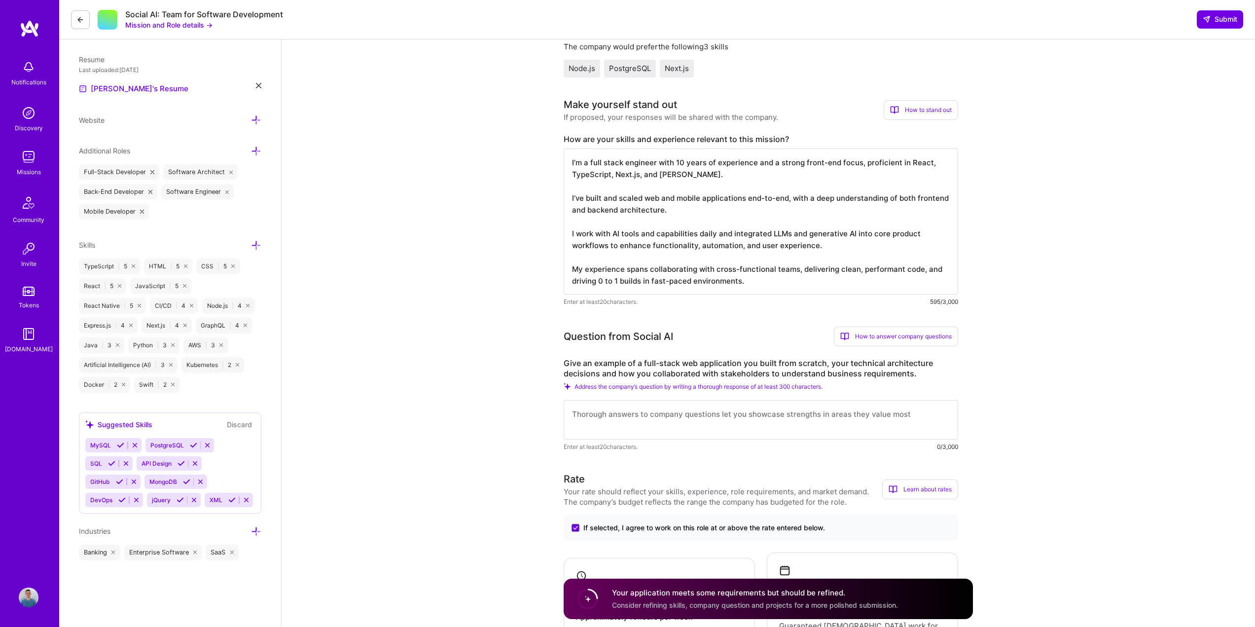
type textarea "I’m a full stack engineer with 10 years of experience and a strong front-end fo…"
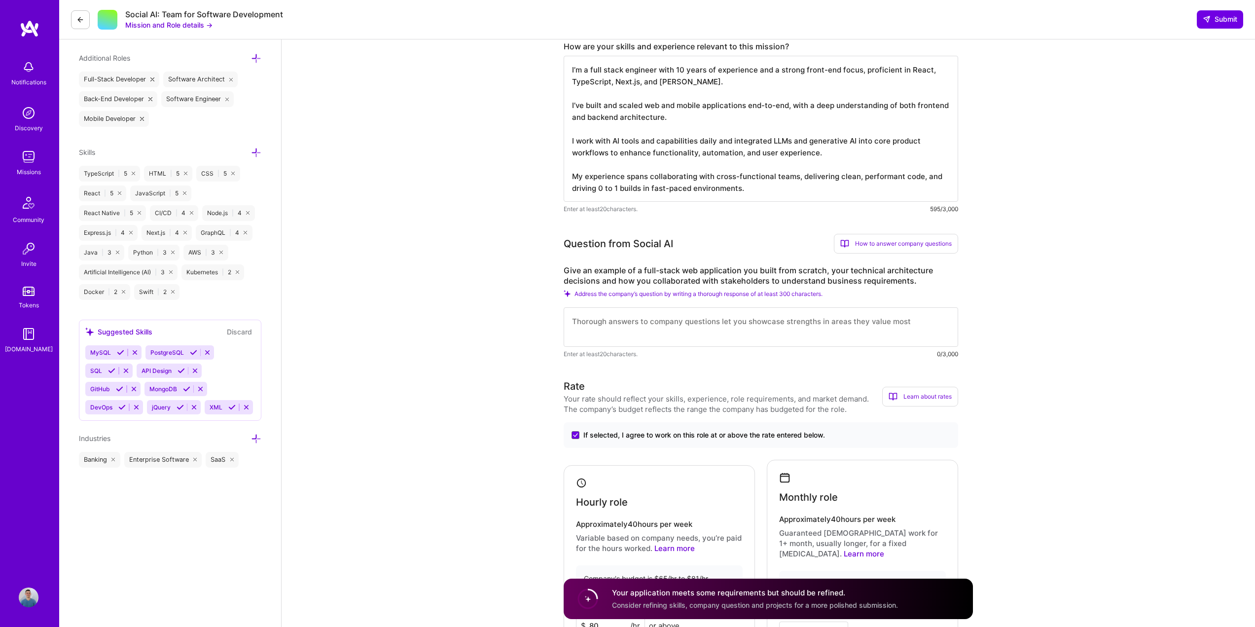
scroll to position [345, 0]
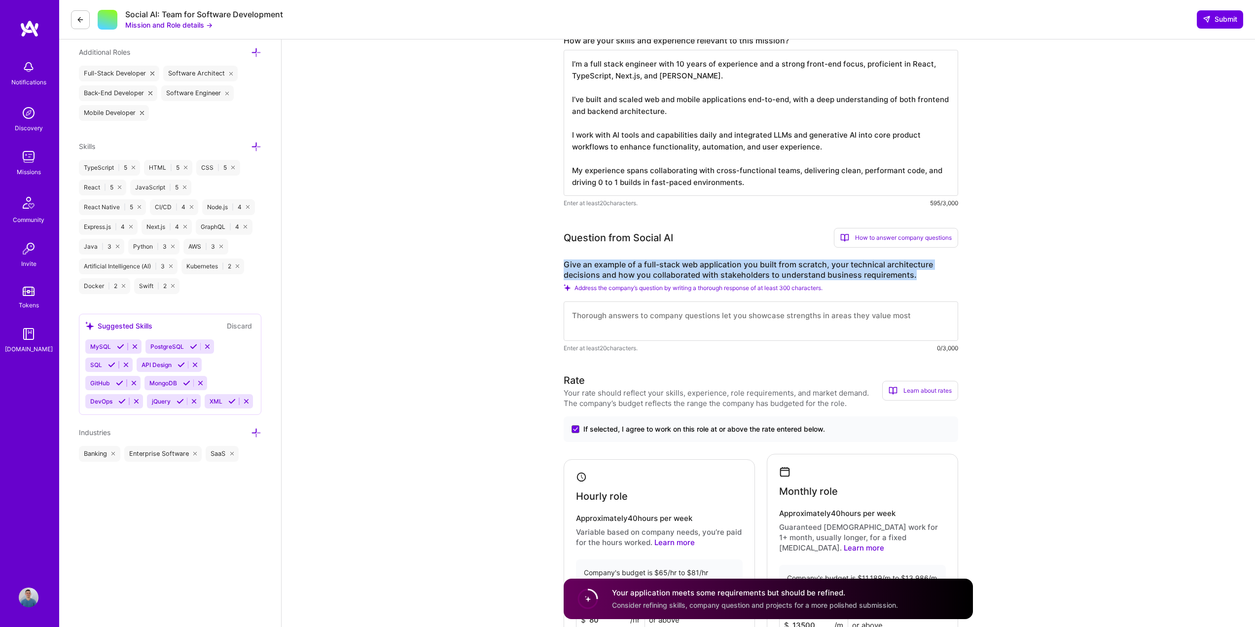
drag, startPoint x: 924, startPoint y: 278, endPoint x: 565, endPoint y: 266, distance: 359.2
click at [565, 266] on label "Give an example of a full-stack web application you built from scratch, your te…" at bounding box center [761, 269] width 395 height 21
copy label "Give an example of a full-stack web application you built from scratch, your te…"
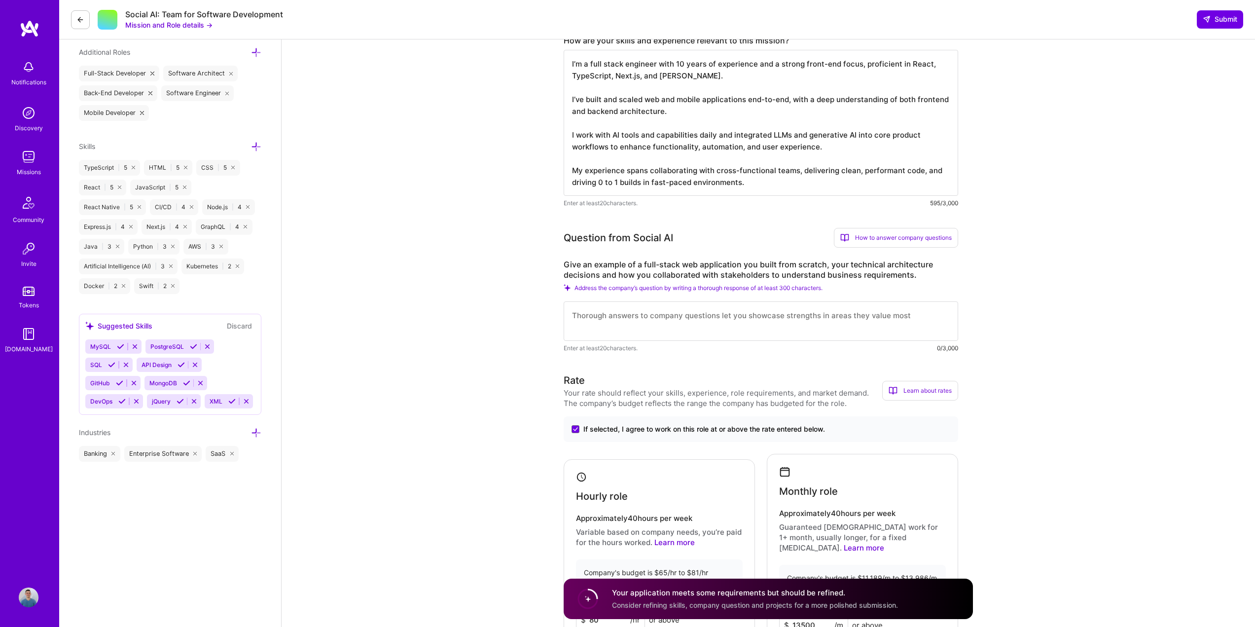
click at [748, 319] on textarea at bounding box center [761, 320] width 395 height 39
paste textarea "I worked directly with founders and product leads to define business goals and …"
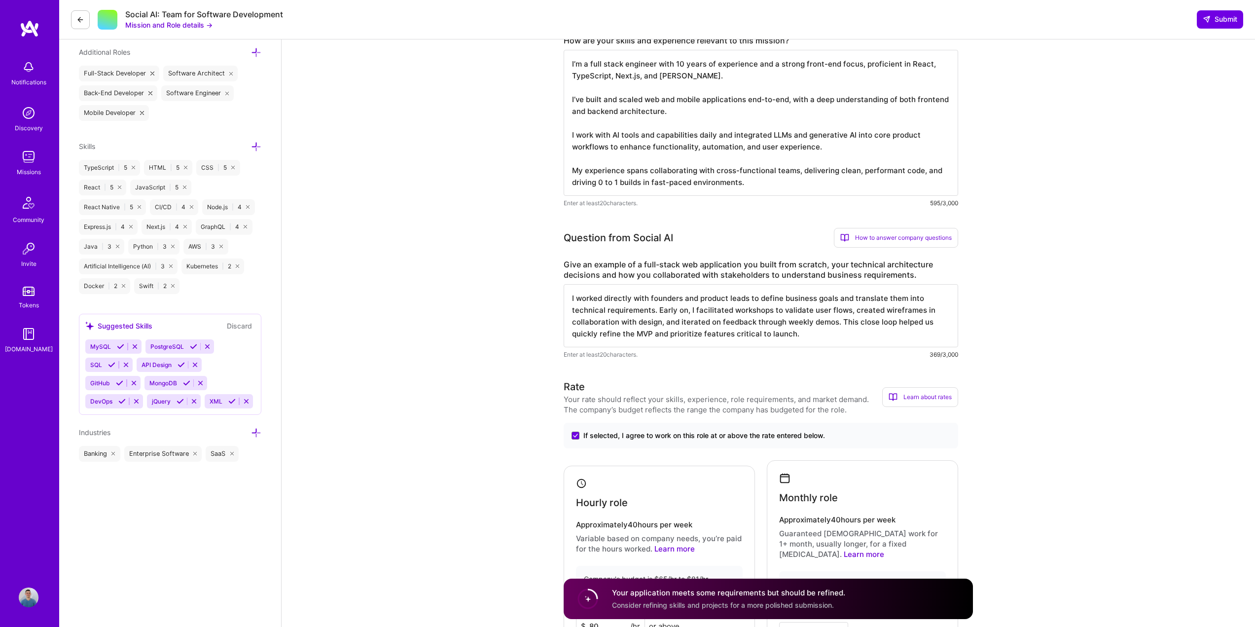
click at [657, 314] on textarea "I worked directly with founders and product leads to define business goals and …" at bounding box center [761, 315] width 395 height 63
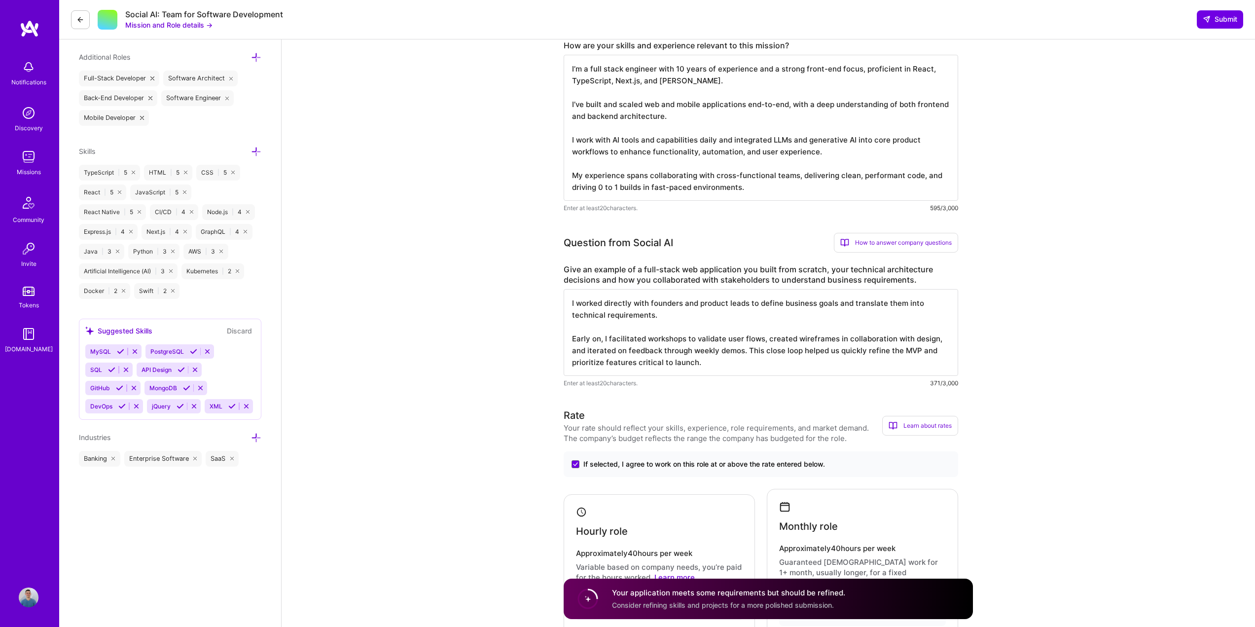
scroll to position [309, 0]
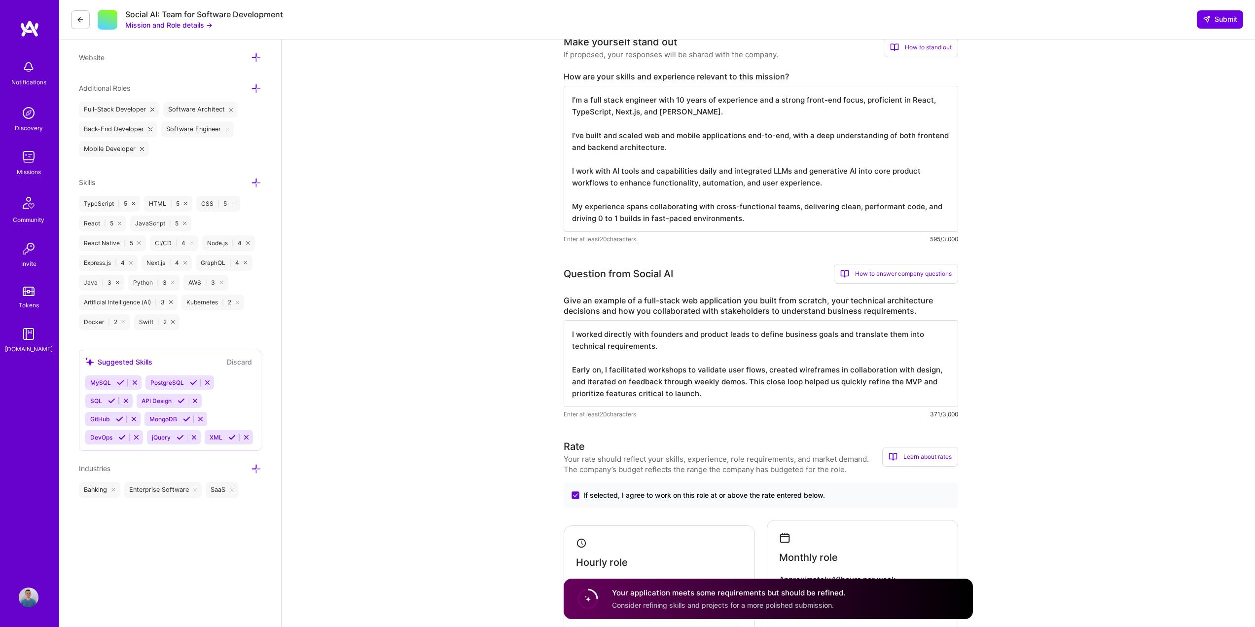
click at [574, 370] on textarea "I worked directly with founders and product leads to define business goals and …" at bounding box center [761, 363] width 395 height 87
click at [619, 367] on textarea "I worked directly with founders and product leads to define business goals and …" at bounding box center [761, 363] width 395 height 87
drag, startPoint x: 724, startPoint y: 368, endPoint x: 649, endPoint y: 369, distance: 75.5
click at [649, 369] on textarea "I worked directly with founders and product leads to define business goals and …" at bounding box center [761, 363] width 395 height 87
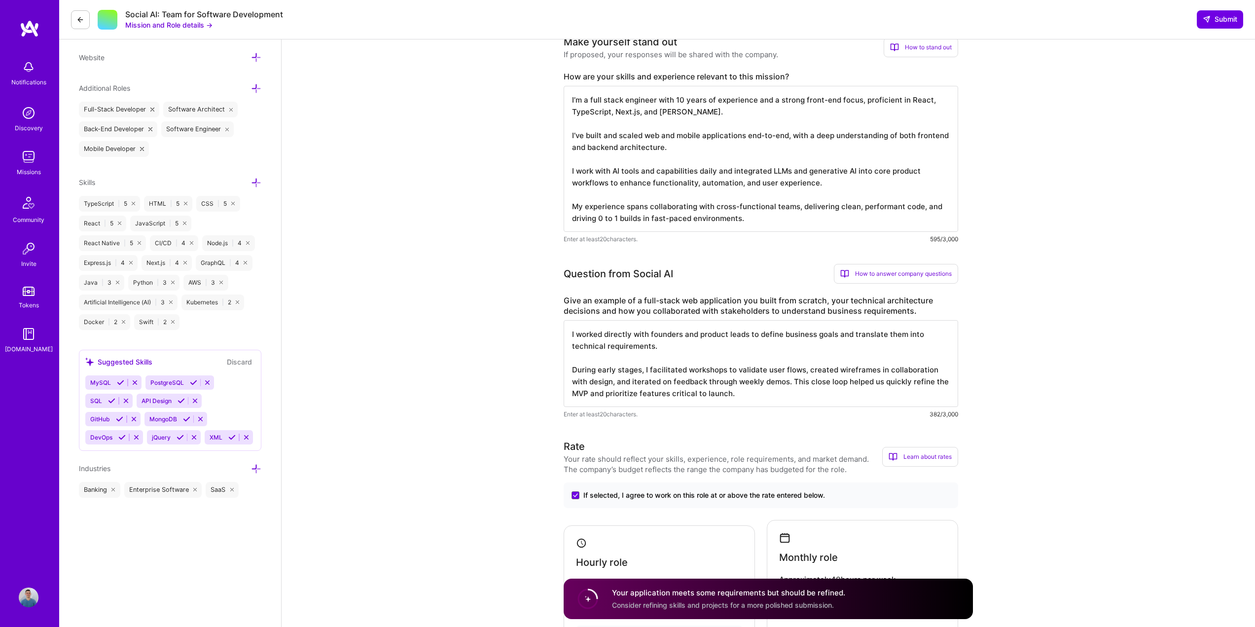
click at [660, 369] on textarea "I worked directly with founders and product leads to define business goals and …" at bounding box center [761, 363] width 395 height 87
click at [836, 369] on textarea "I worked directly with founders and product leads to define business goals and …" at bounding box center [761, 363] width 395 height 87
click at [660, 383] on textarea "I worked directly with founders and product leads to define business goals and …" at bounding box center [761, 363] width 395 height 87
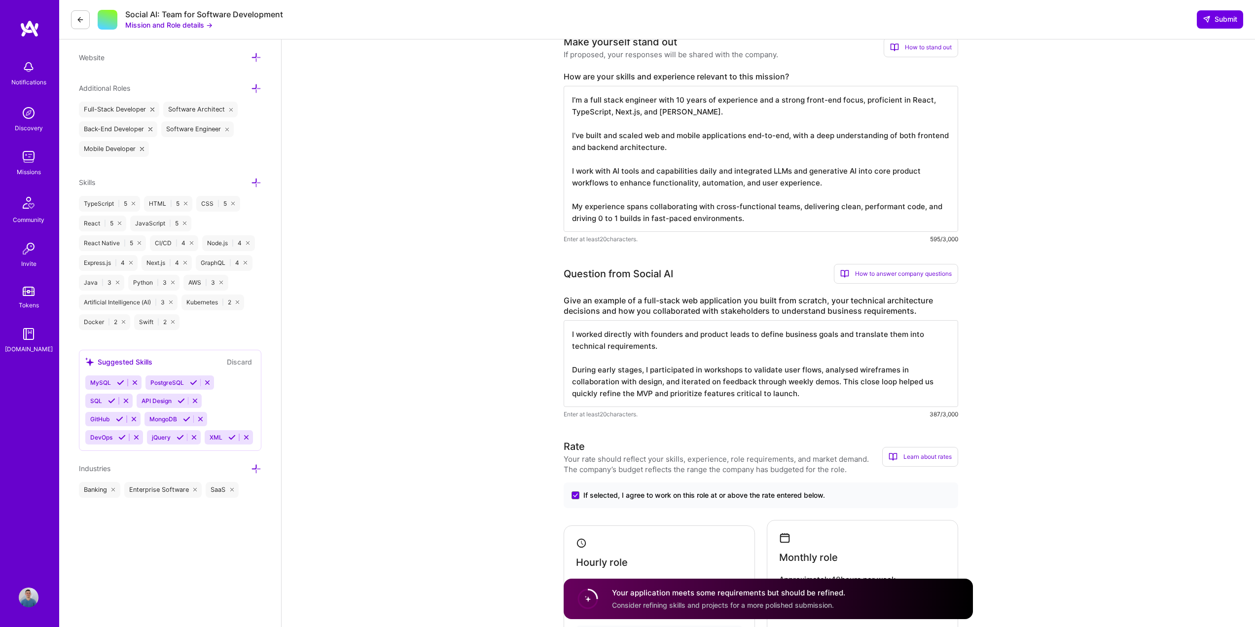
click at [840, 382] on textarea "I worked directly with founders and product leads to define business goals and …" at bounding box center [761, 363] width 395 height 87
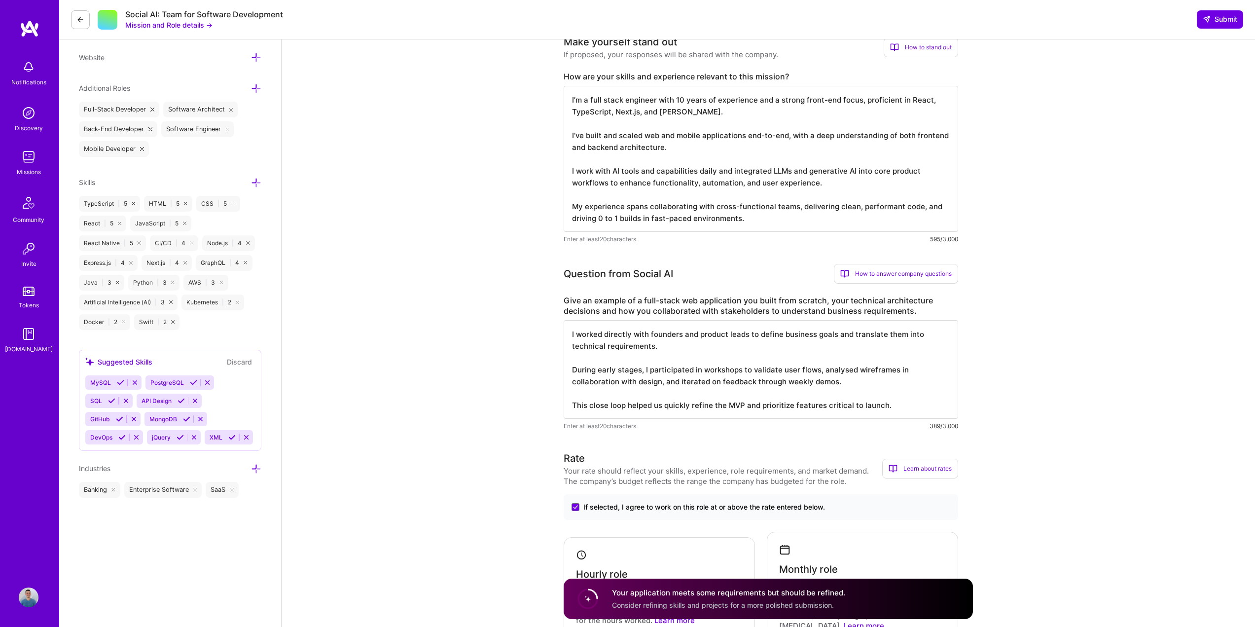
scroll to position [1, 0]
click at [892, 405] on textarea "I worked directly with founders and product leads to define business goals and …" at bounding box center [761, 369] width 395 height 99
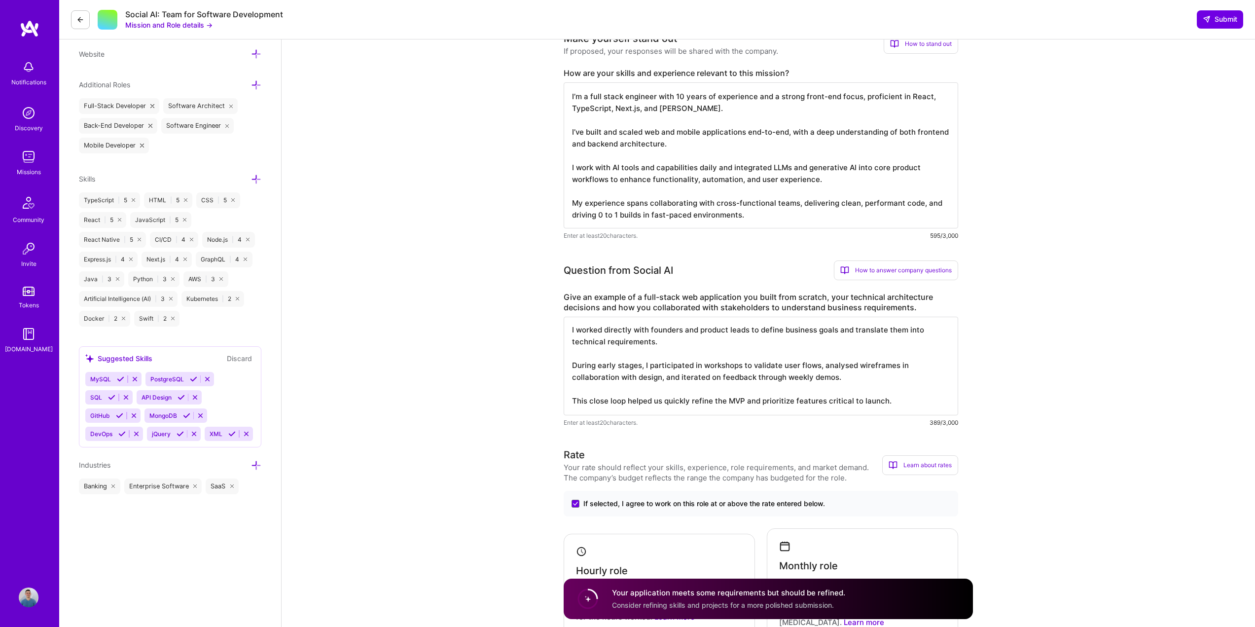
scroll to position [309, 0]
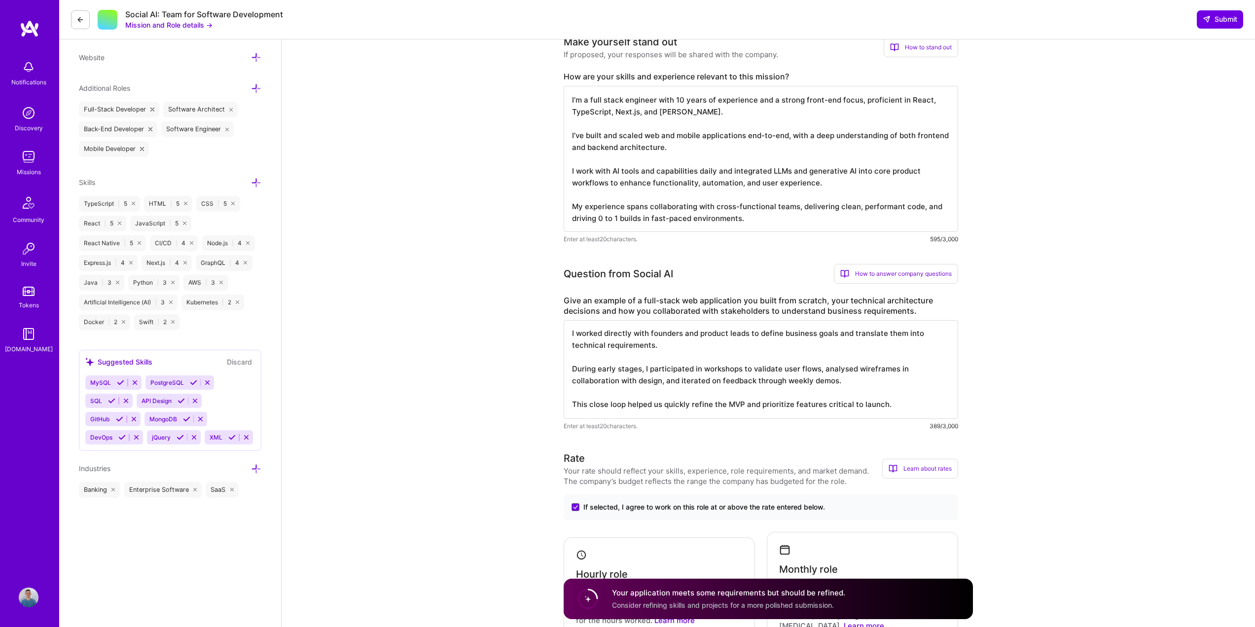
click at [897, 411] on textarea "I worked directly with founders and product leads to define business goals and …" at bounding box center [761, 369] width 395 height 99
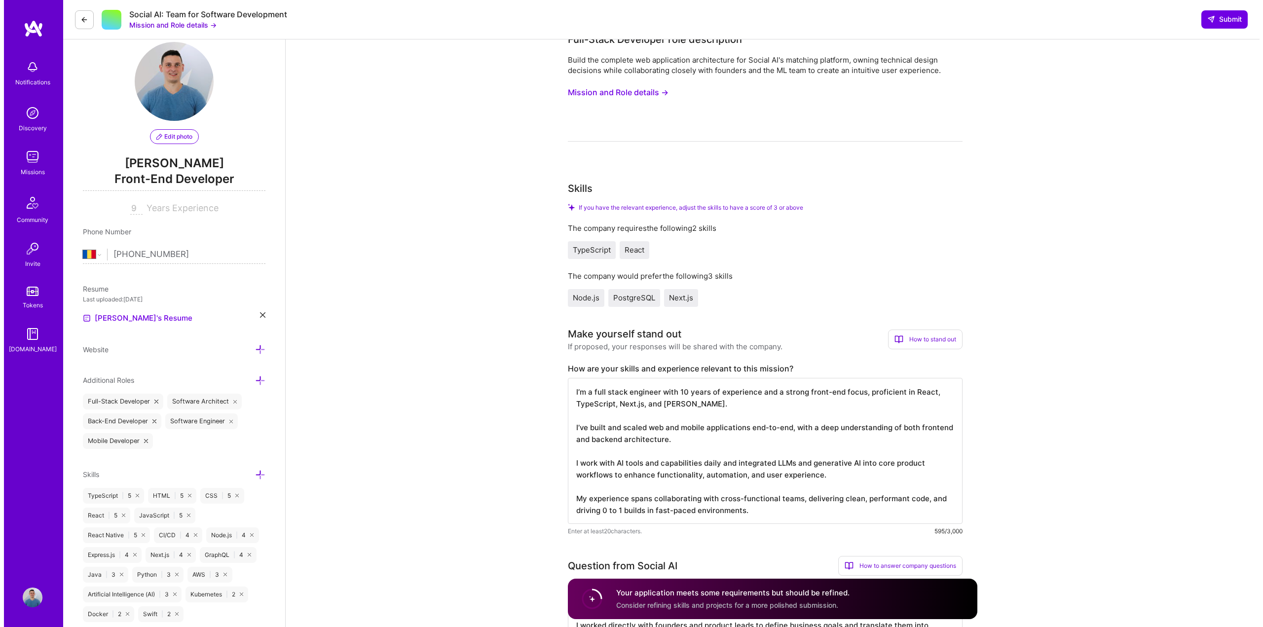
scroll to position [0, 0]
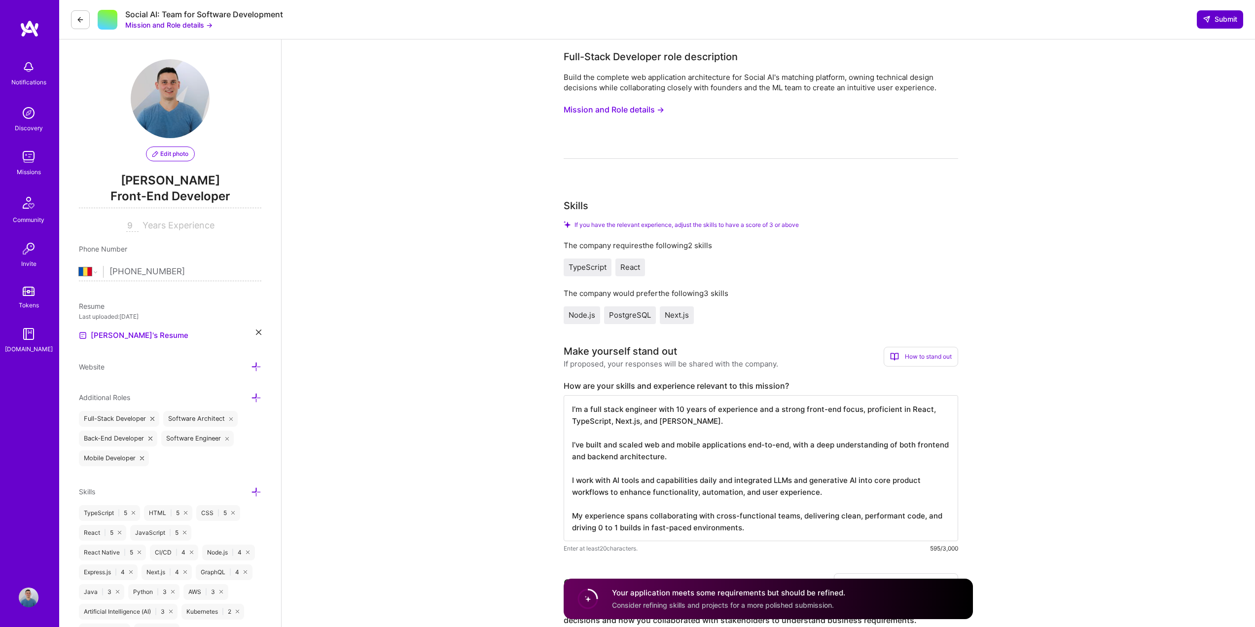
type textarea "I worked directly with founders and product leads to define business goals and …"
click at [1211, 18] on span "Submit" at bounding box center [1220, 19] width 35 height 10
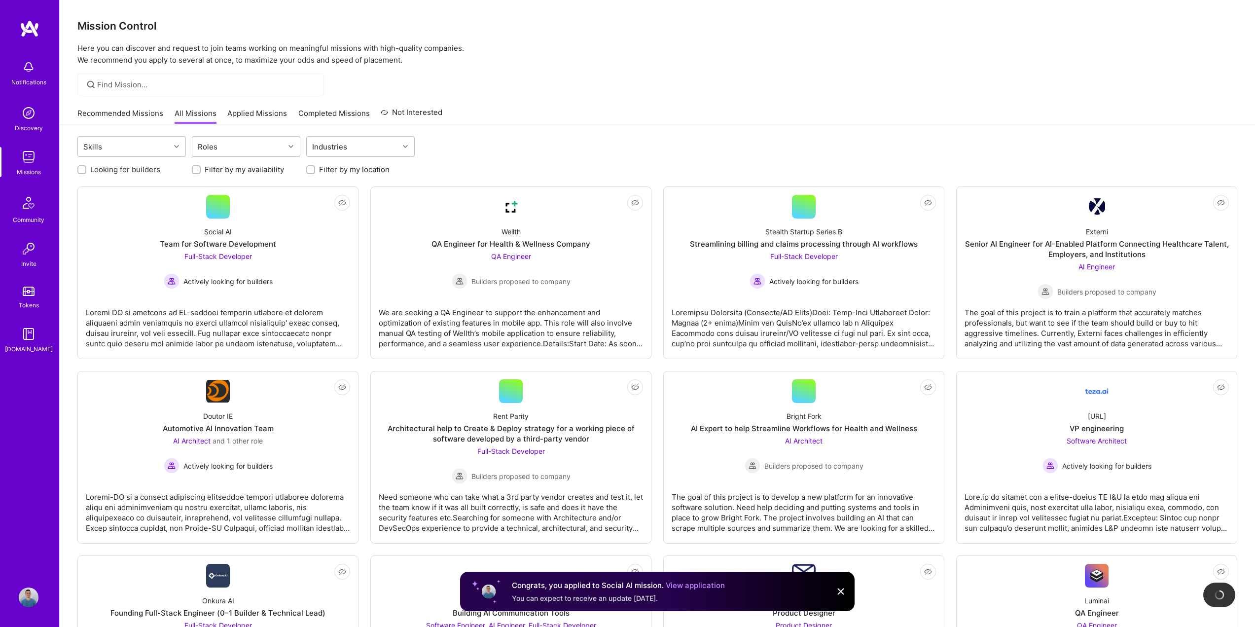
click at [136, 112] on link "Recommended Missions" at bounding box center [120, 116] width 86 height 16
